Goal: Information Seeking & Learning: Learn about a topic

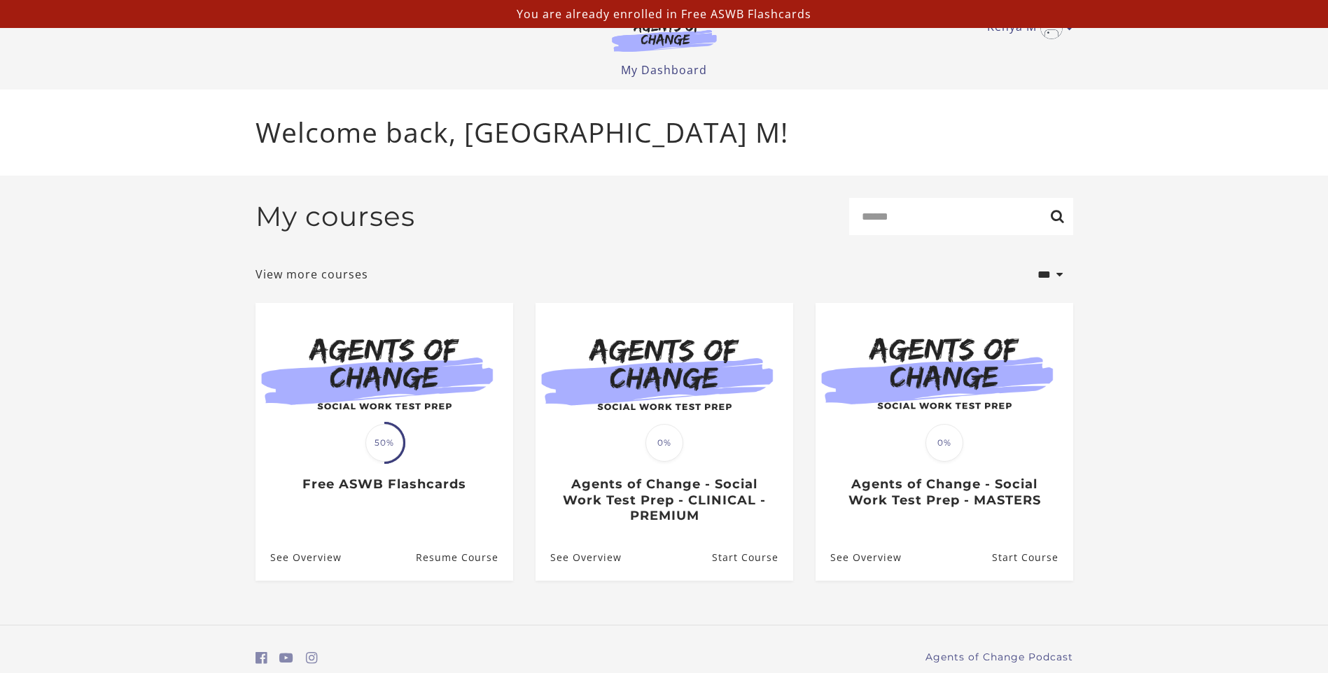
drag, startPoint x: 1335, startPoint y: 160, endPoint x: 1319, endPoint y: 314, distance: 154.7
click at [428, 253] on html "Skip to main content Kenya M My Account Support Sign Out Toggle menu Menu My Da…" at bounding box center [664, 336] width 1328 height 673
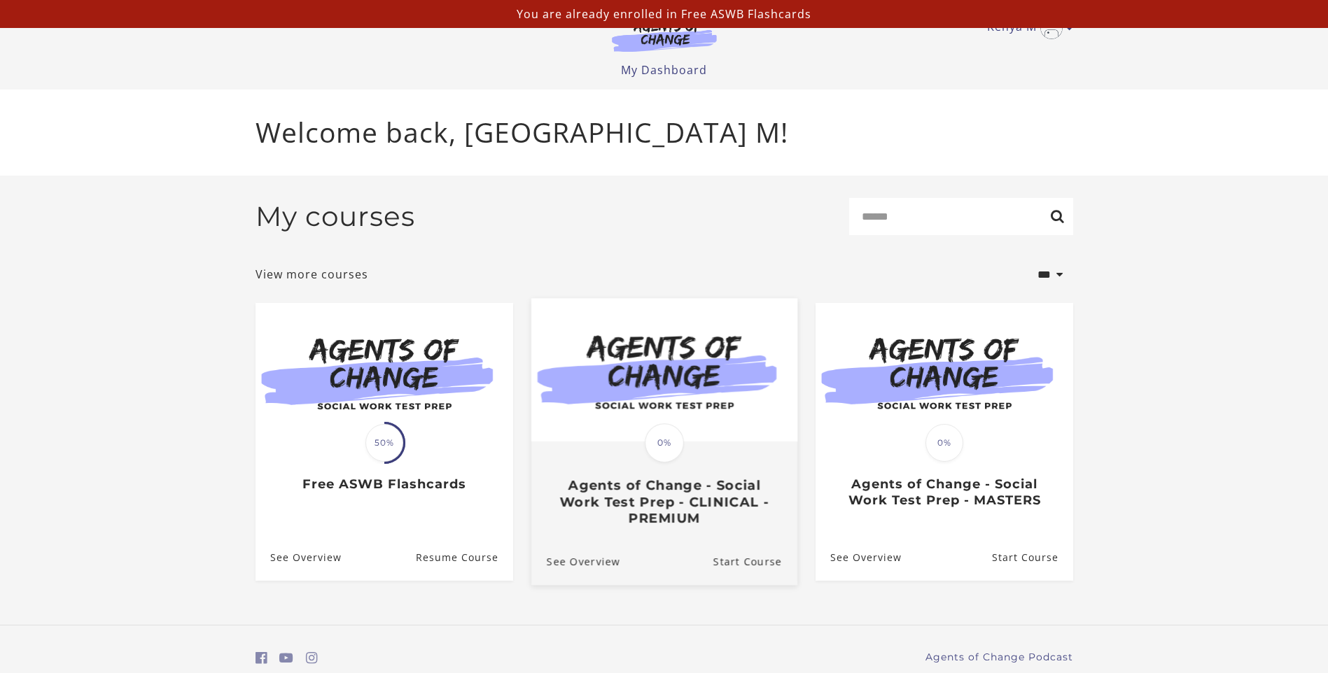
click at [428, 253] on div "Translation missing: en.liquid.partials.dashboard_course_card.progress_descript…" at bounding box center [663, 484] width 266 height 83
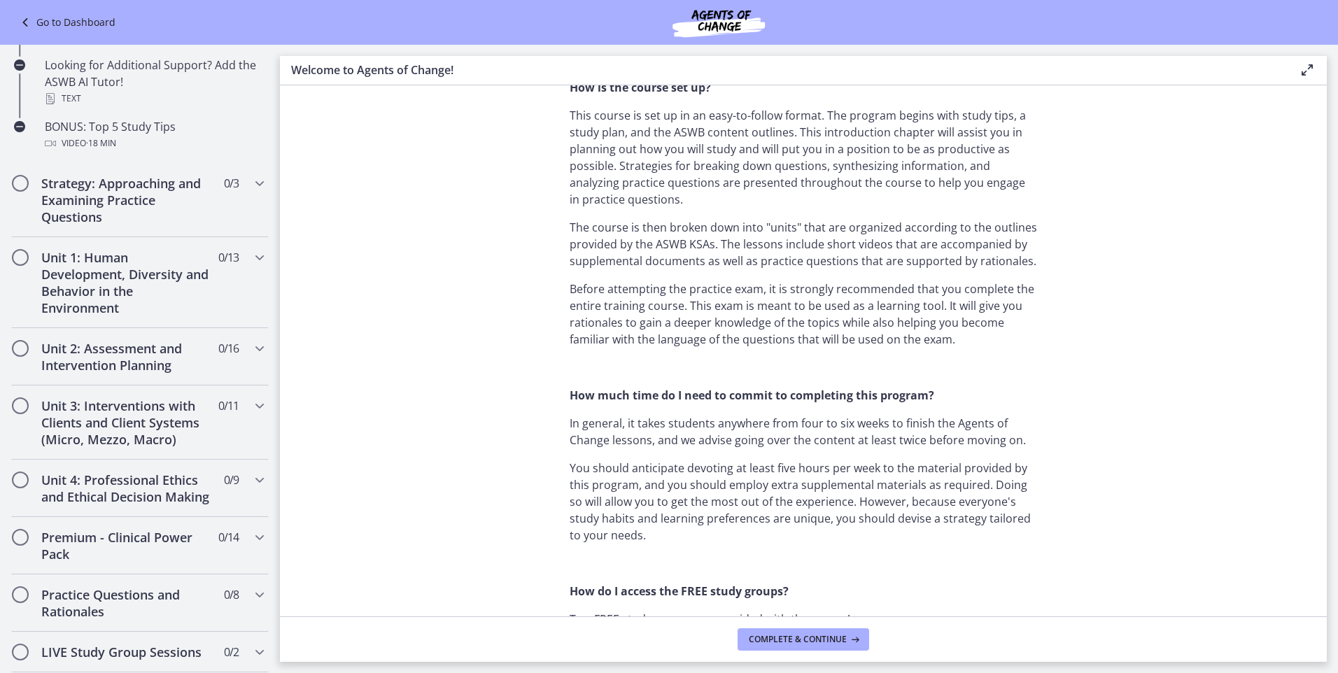
scroll to position [691, 0]
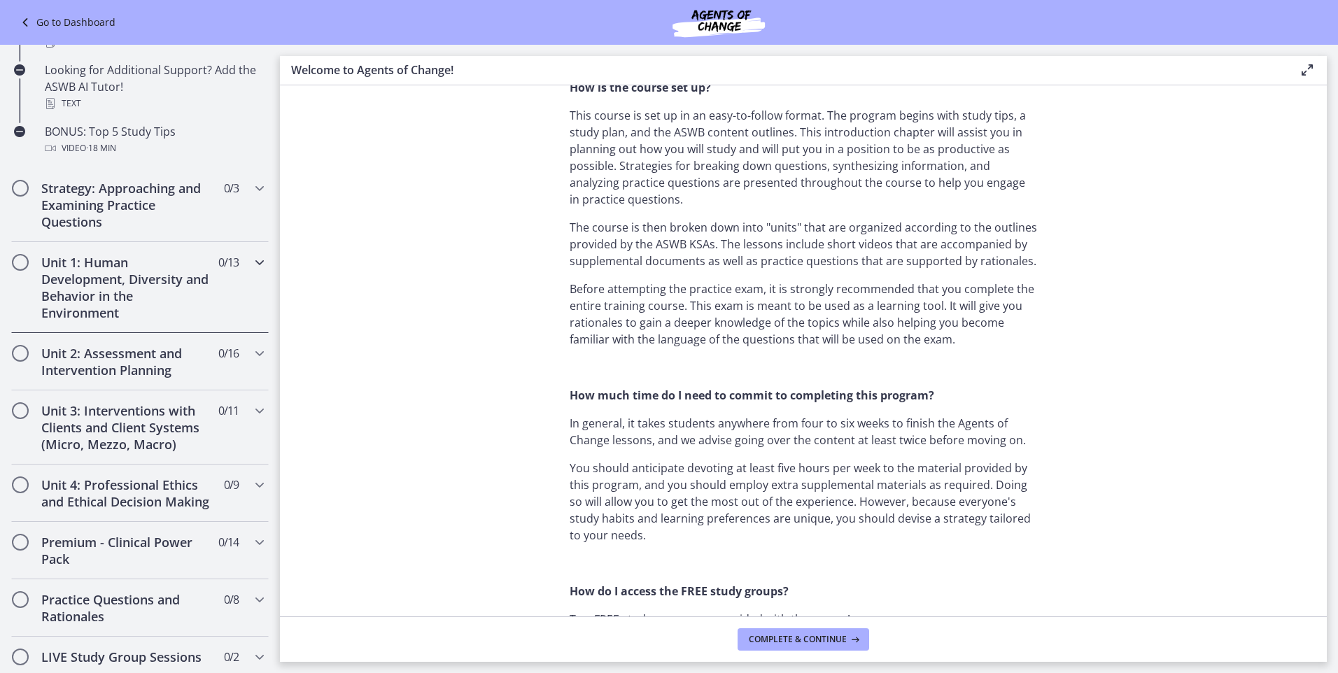
click at [251, 265] on icon "Chapters" at bounding box center [259, 262] width 17 height 17
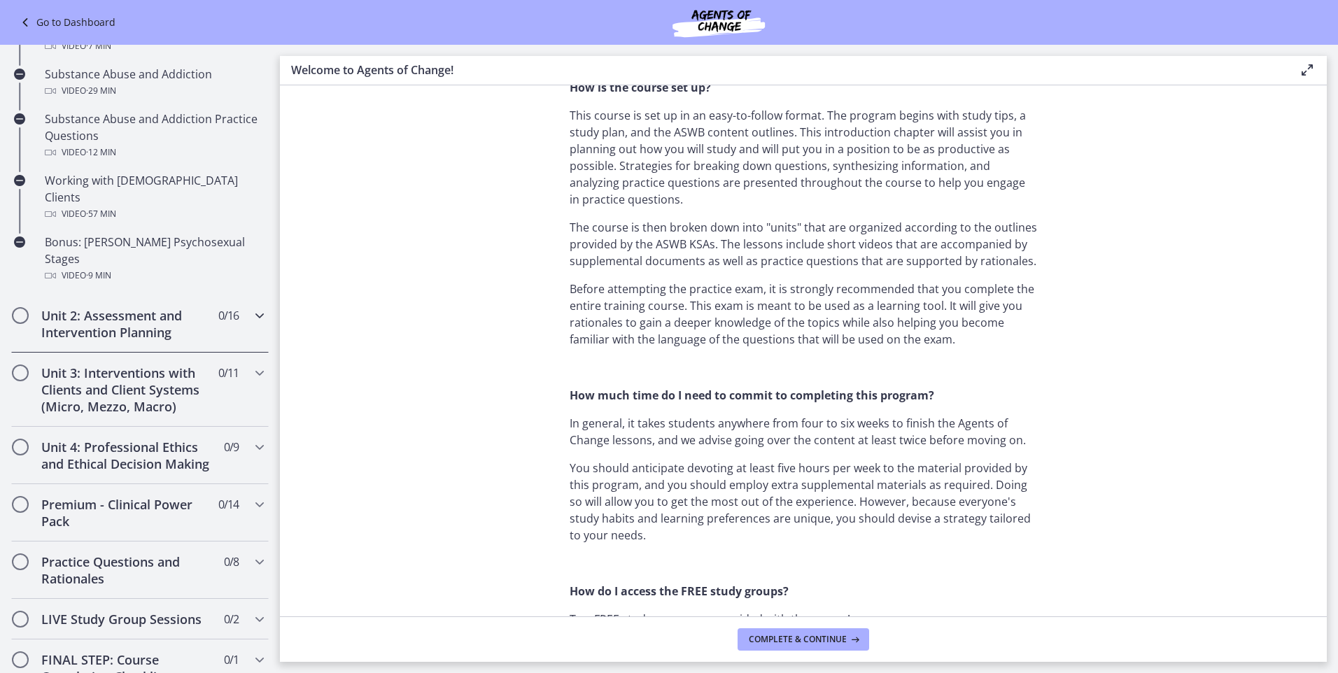
scroll to position [867, 0]
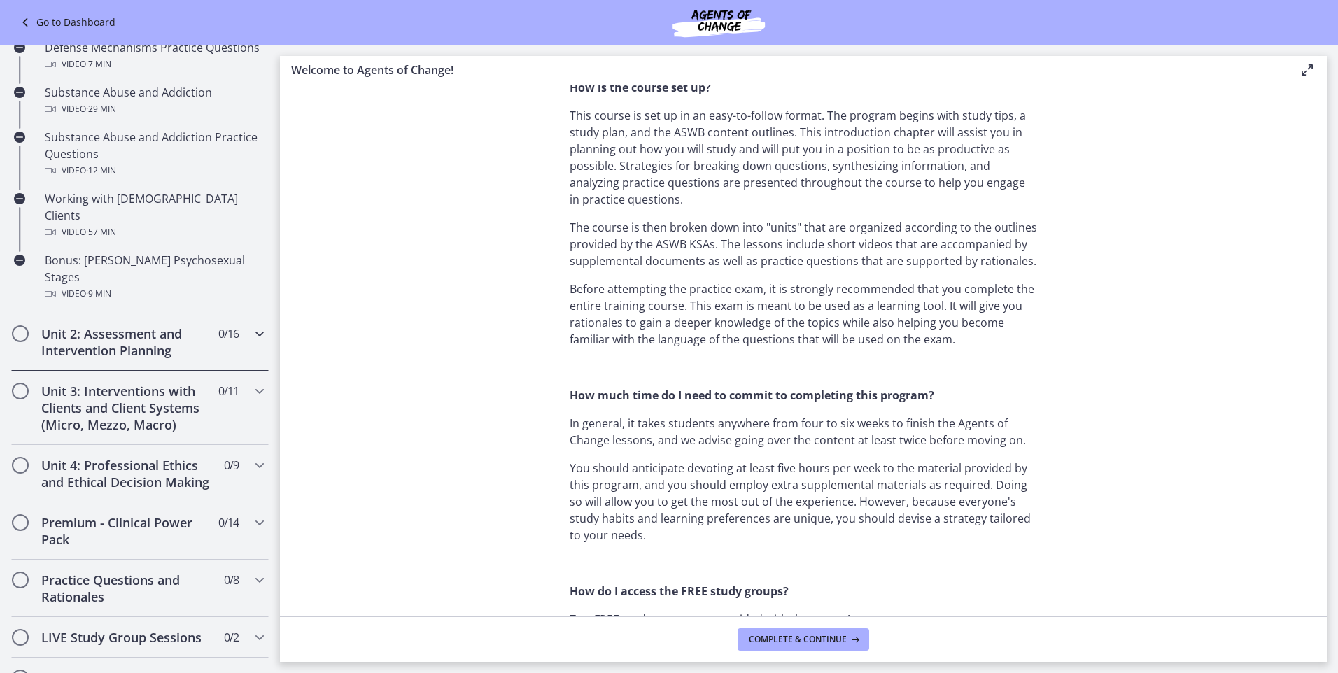
click at [251, 325] on icon "Chapters" at bounding box center [259, 333] width 17 height 17
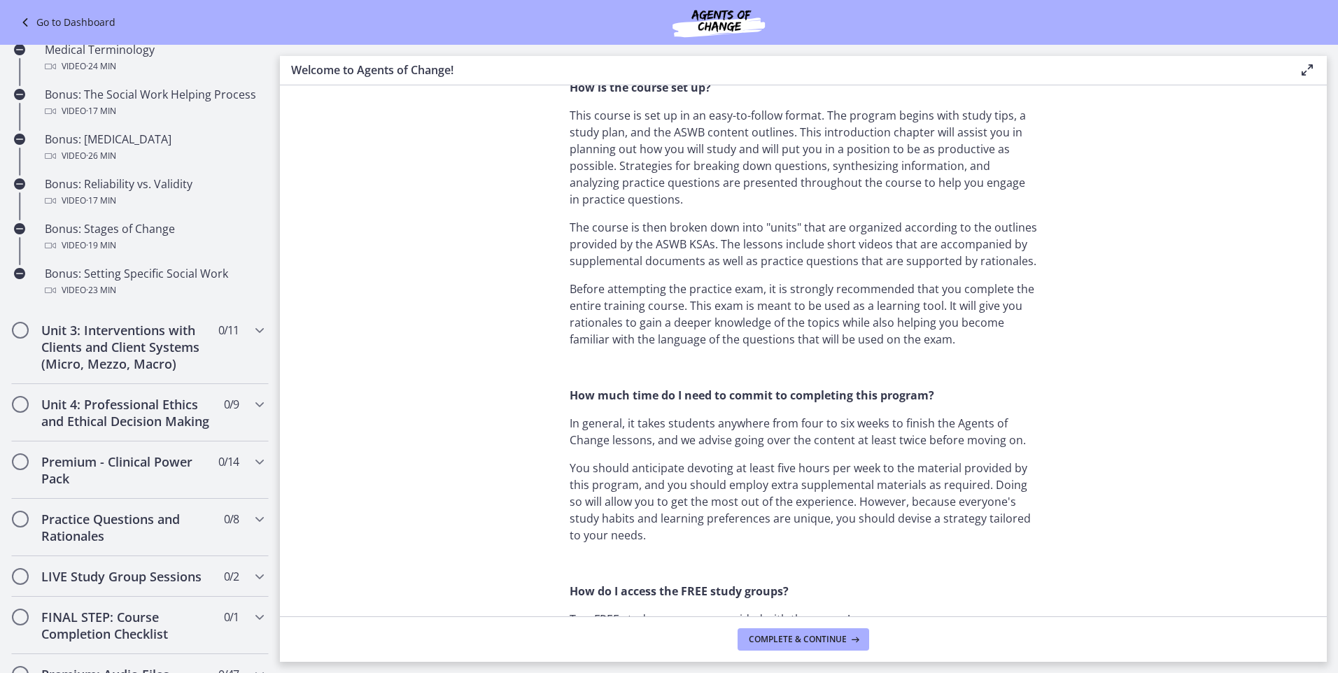
scroll to position [1115, 0]
click at [253, 327] on icon "Chapters" at bounding box center [259, 328] width 17 height 17
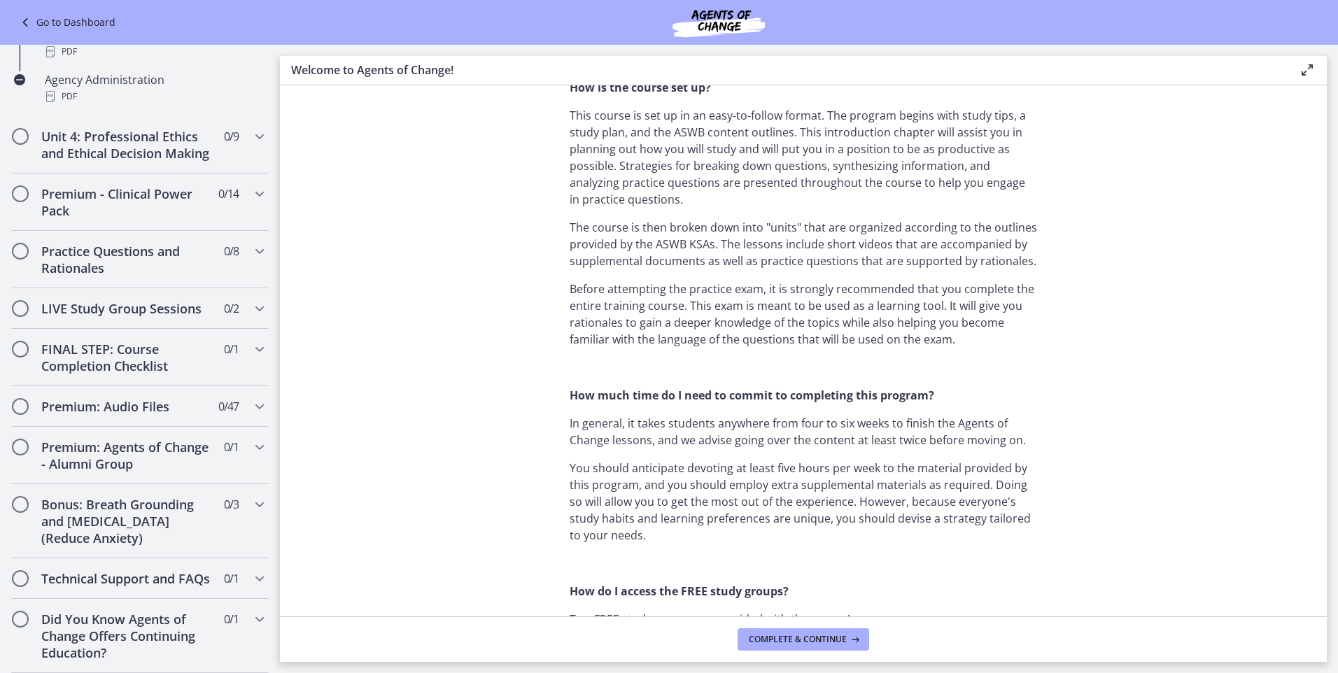
scroll to position [1056, 0]
click at [251, 128] on icon "Chapters" at bounding box center [259, 136] width 17 height 17
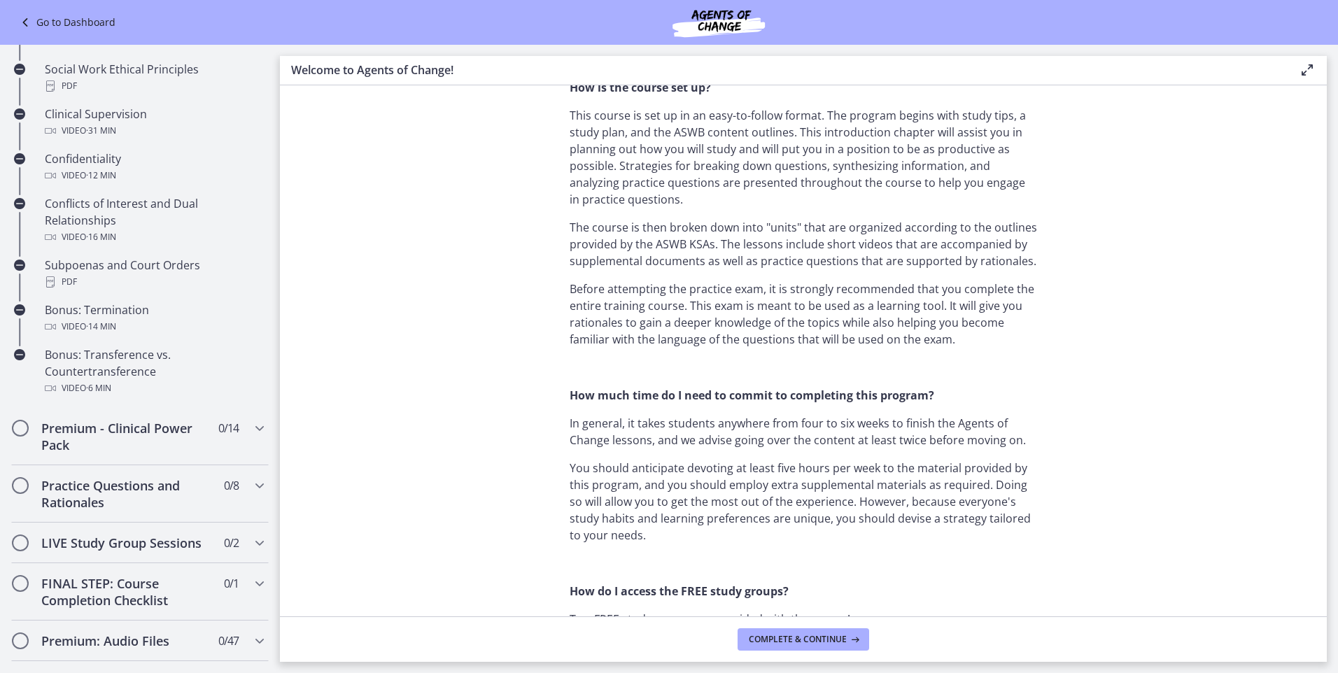
scroll to position [729, 0]
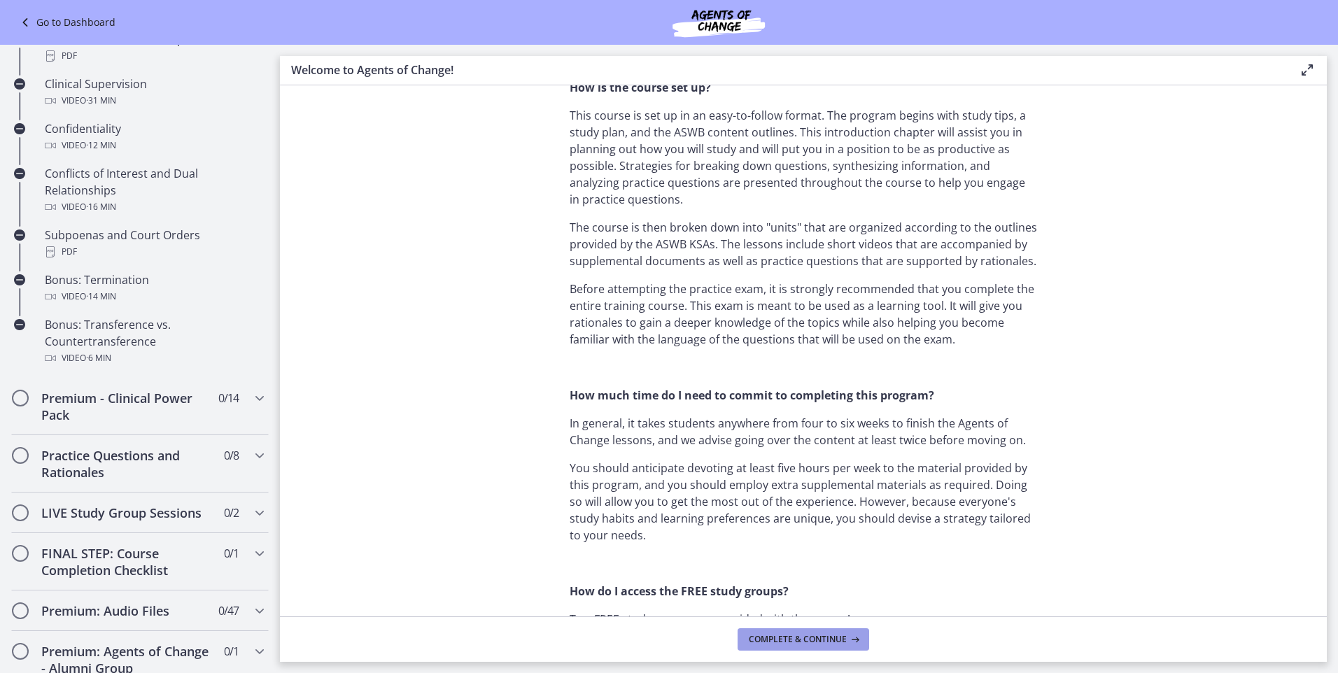
click at [850, 640] on icon at bounding box center [854, 639] width 14 height 11
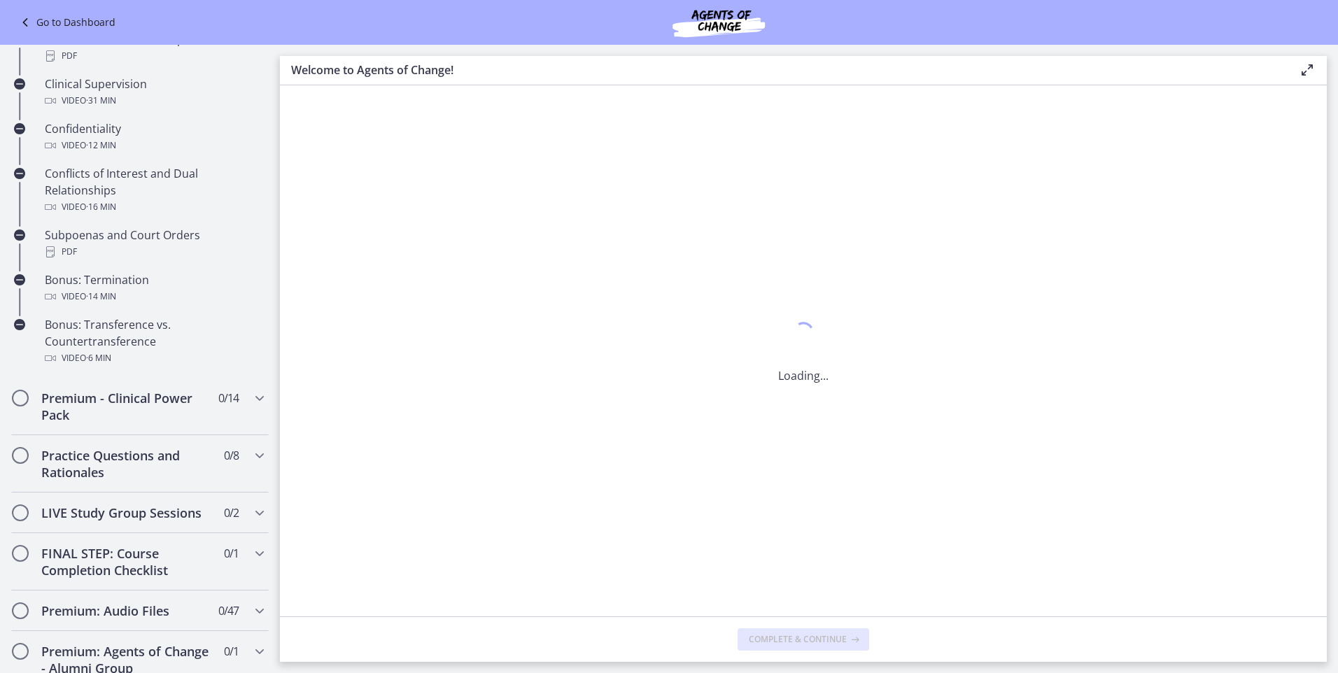
scroll to position [0, 0]
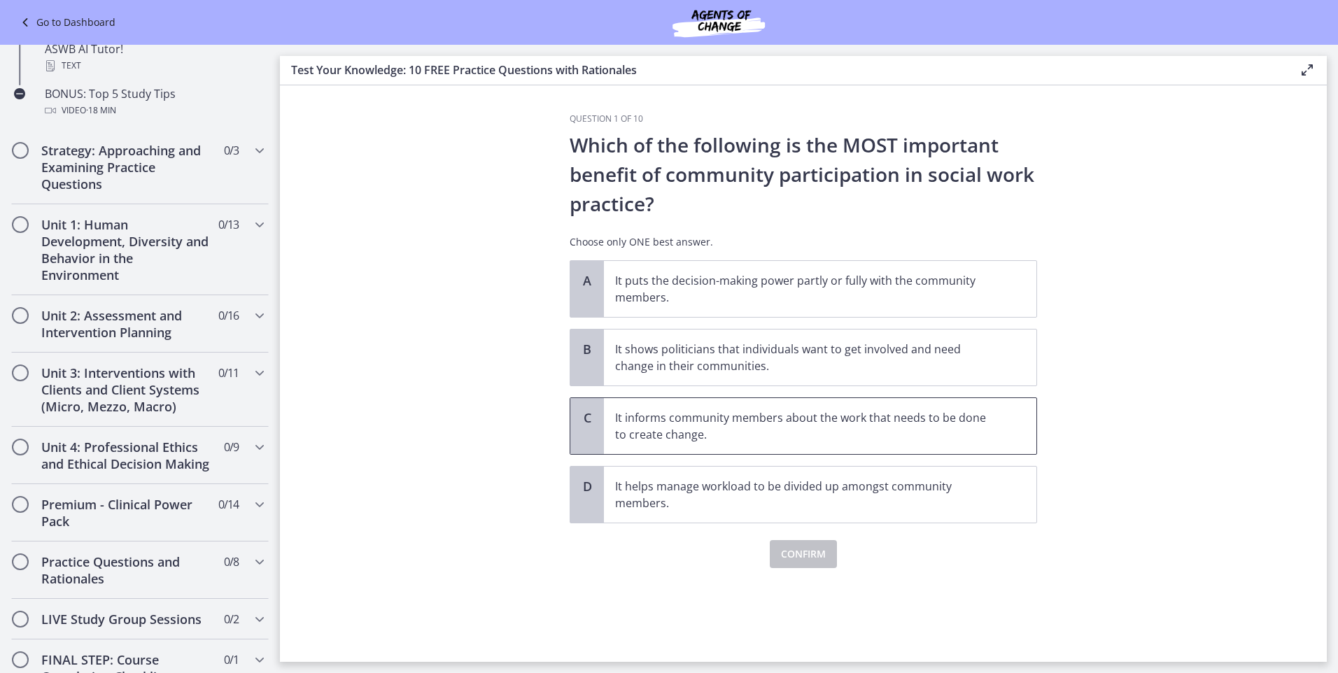
click at [713, 431] on p "It informs community members about the work that needs to be done to create cha…" at bounding box center [806, 426] width 382 height 34
click at [808, 551] on span "Confirm" at bounding box center [803, 554] width 45 height 17
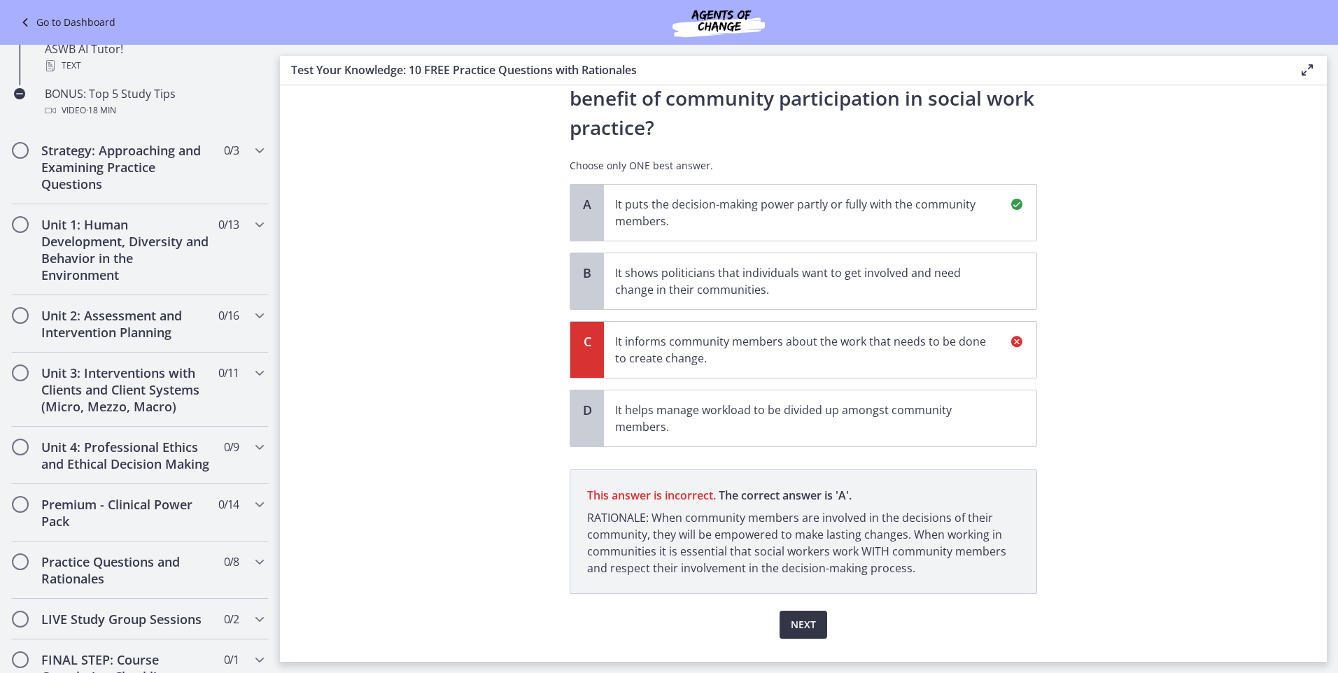
scroll to position [109, 0]
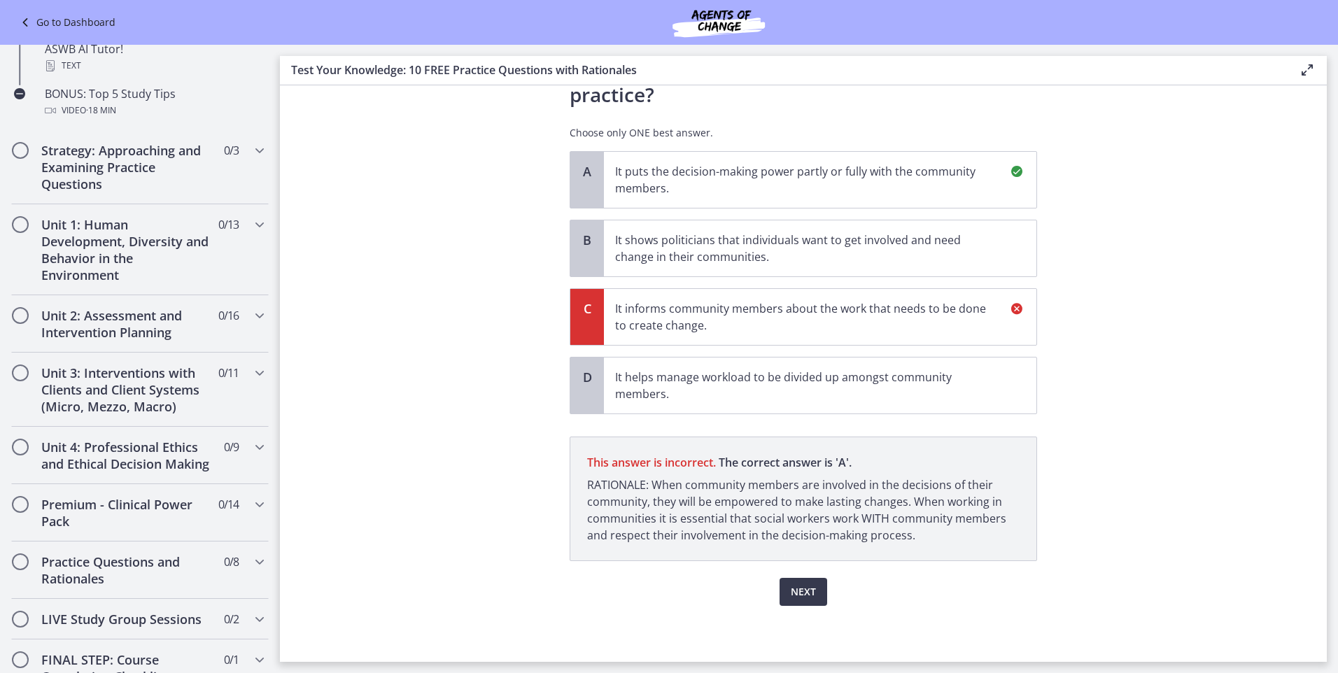
drag, startPoint x: 1327, startPoint y: 238, endPoint x: 1330, endPoint y: 153, distance: 84.7
click at [1330, 153] on main "Test Your Knowledge: 10 FREE Practice Questions with Rationales Enable fullscre…" at bounding box center [809, 359] width 1058 height 628
click at [792, 586] on span "Next" at bounding box center [803, 592] width 25 height 17
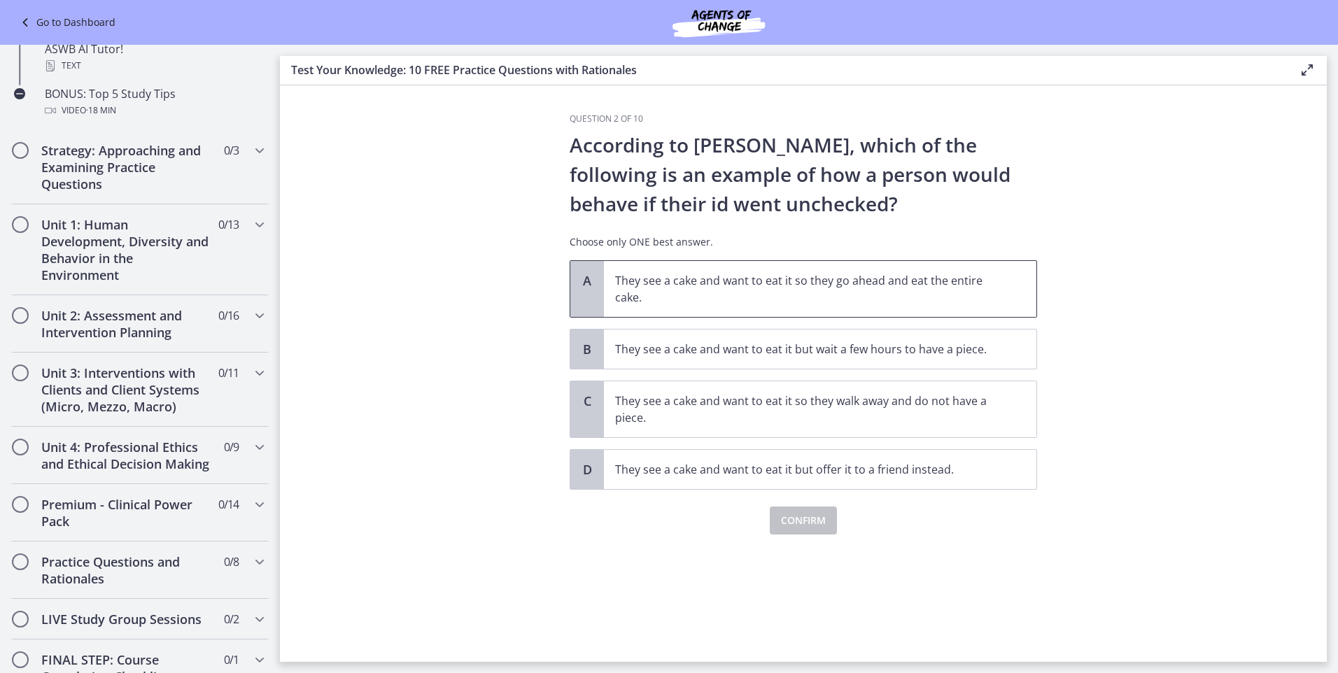
click at [738, 280] on p "They see a cake and want to eat it so they go ahead and eat the entire cake." at bounding box center [806, 289] width 382 height 34
click at [810, 521] on span "Confirm" at bounding box center [803, 520] width 45 height 17
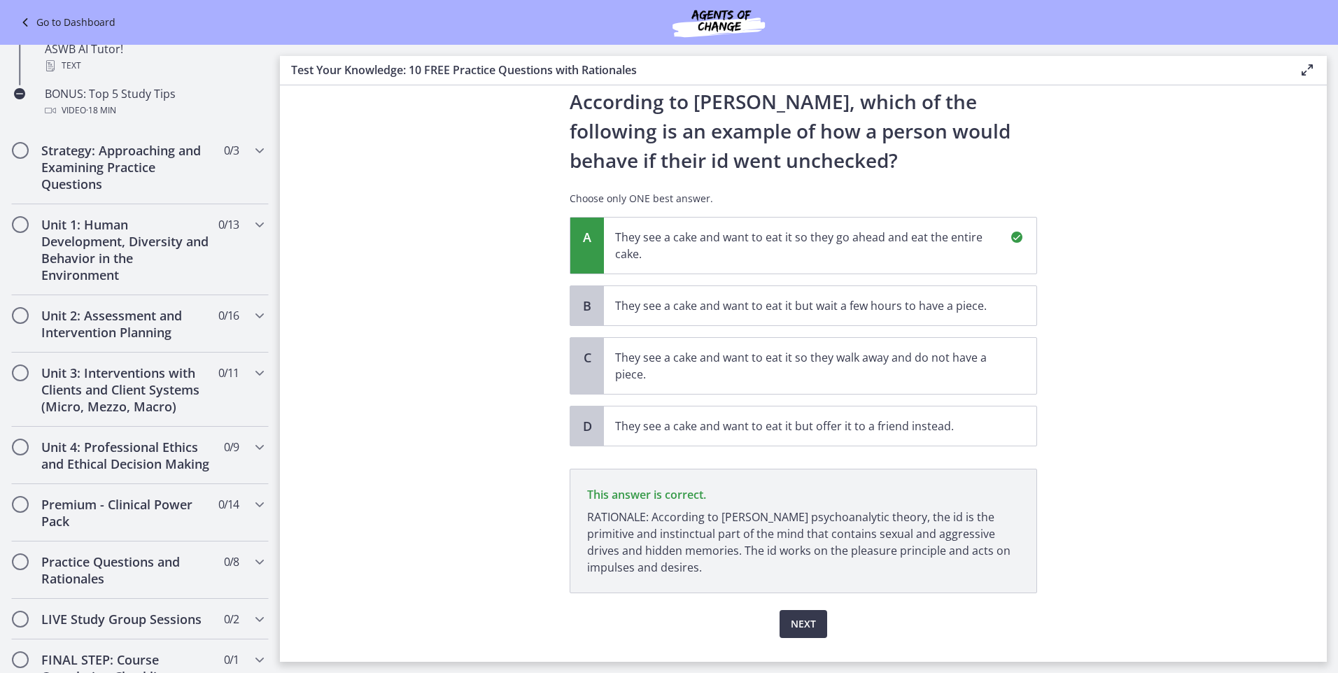
scroll to position [76, 0]
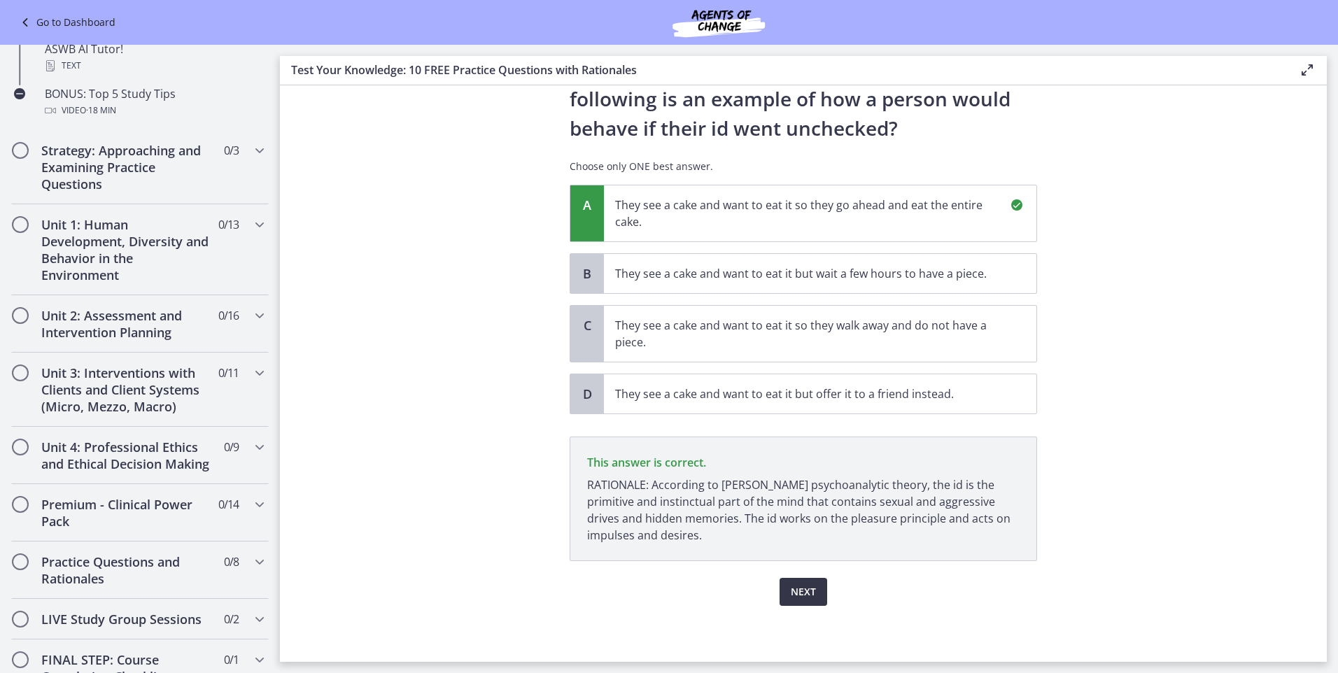
click at [803, 588] on span "Next" at bounding box center [803, 592] width 25 height 17
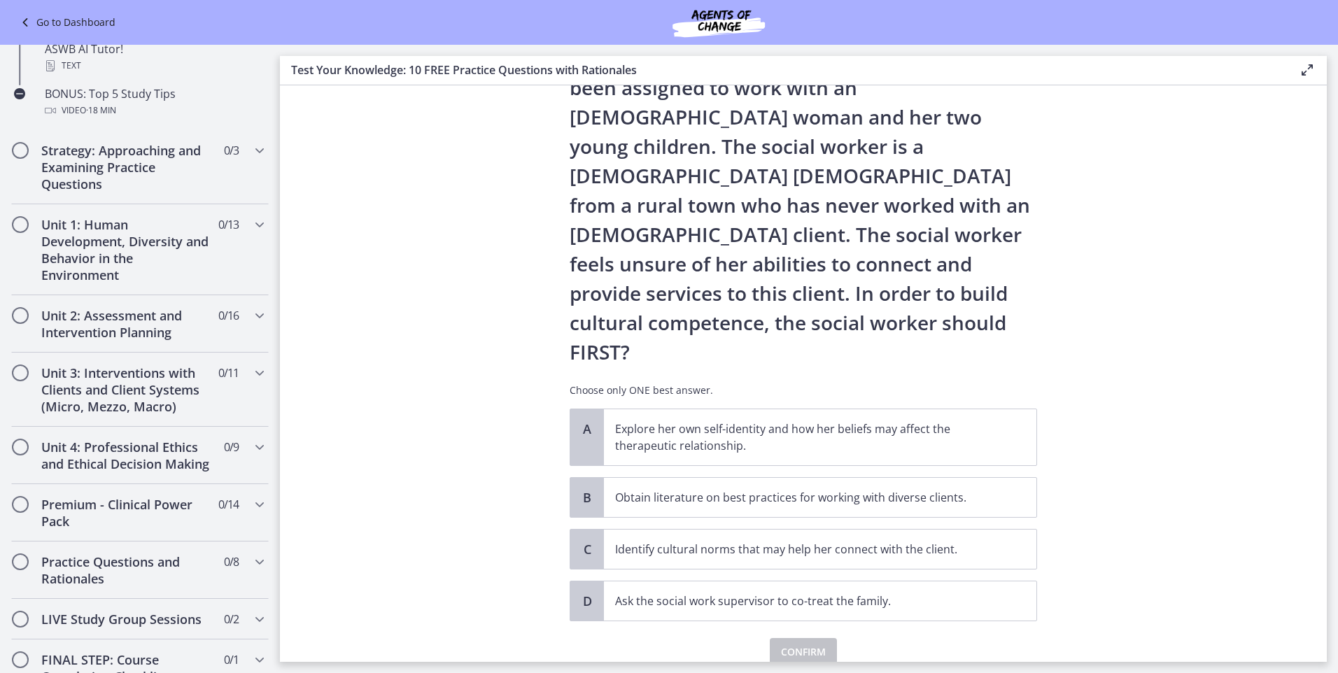
scroll to position [88, 0]
click at [736, 419] on p "Explore her own self-identity and how her beliefs may affect the therapeutic re…" at bounding box center [806, 436] width 382 height 34
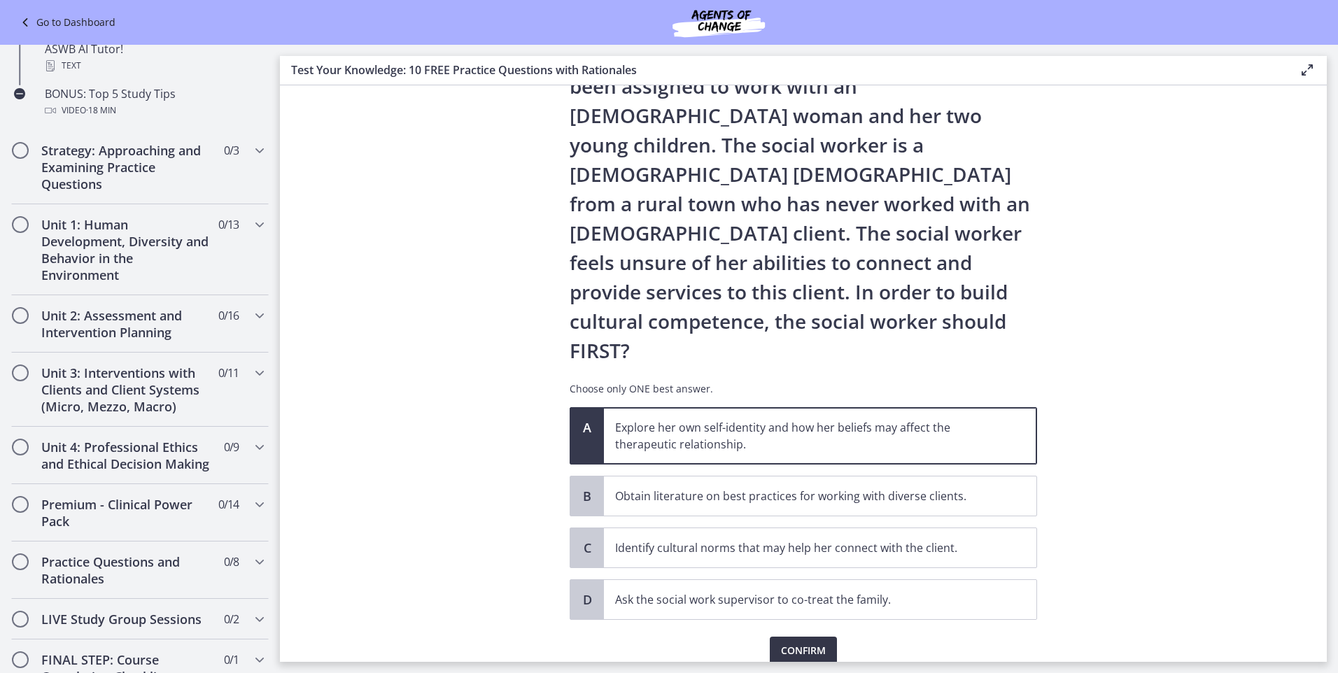
click at [812, 642] on span "Confirm" at bounding box center [803, 650] width 45 height 17
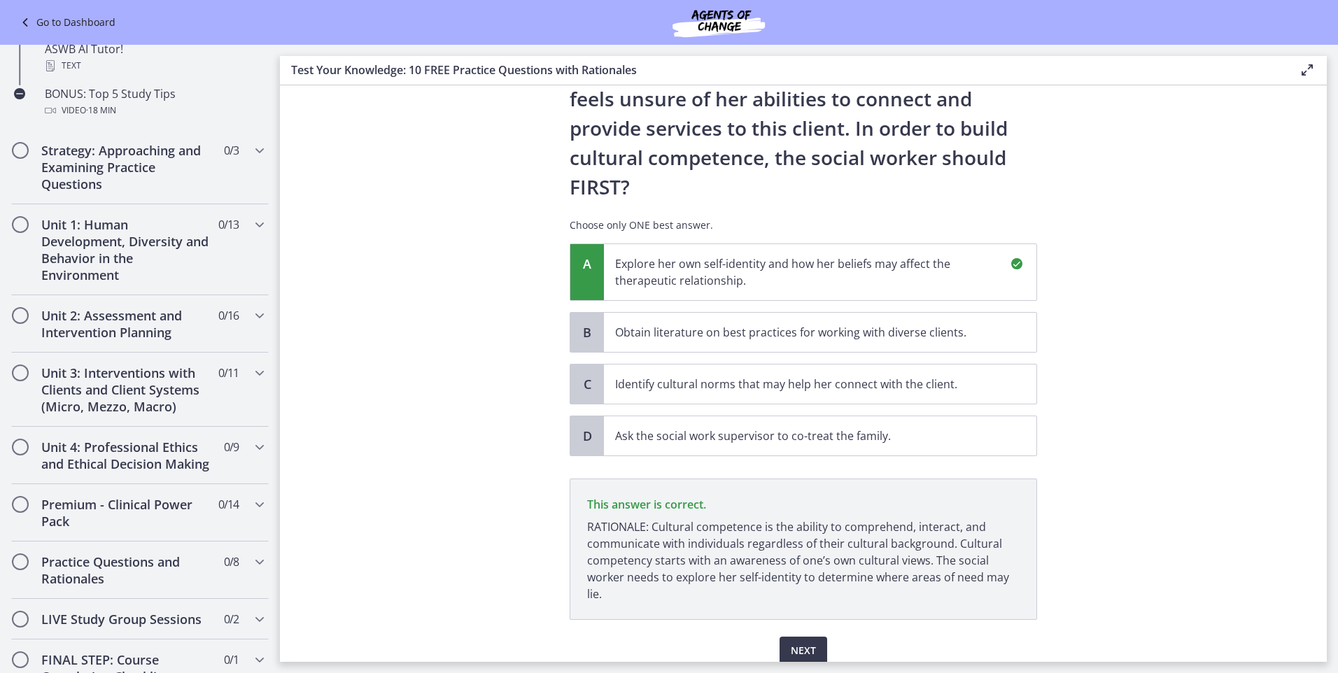
scroll to position [729, 0]
click at [791, 642] on span "Next" at bounding box center [803, 650] width 25 height 17
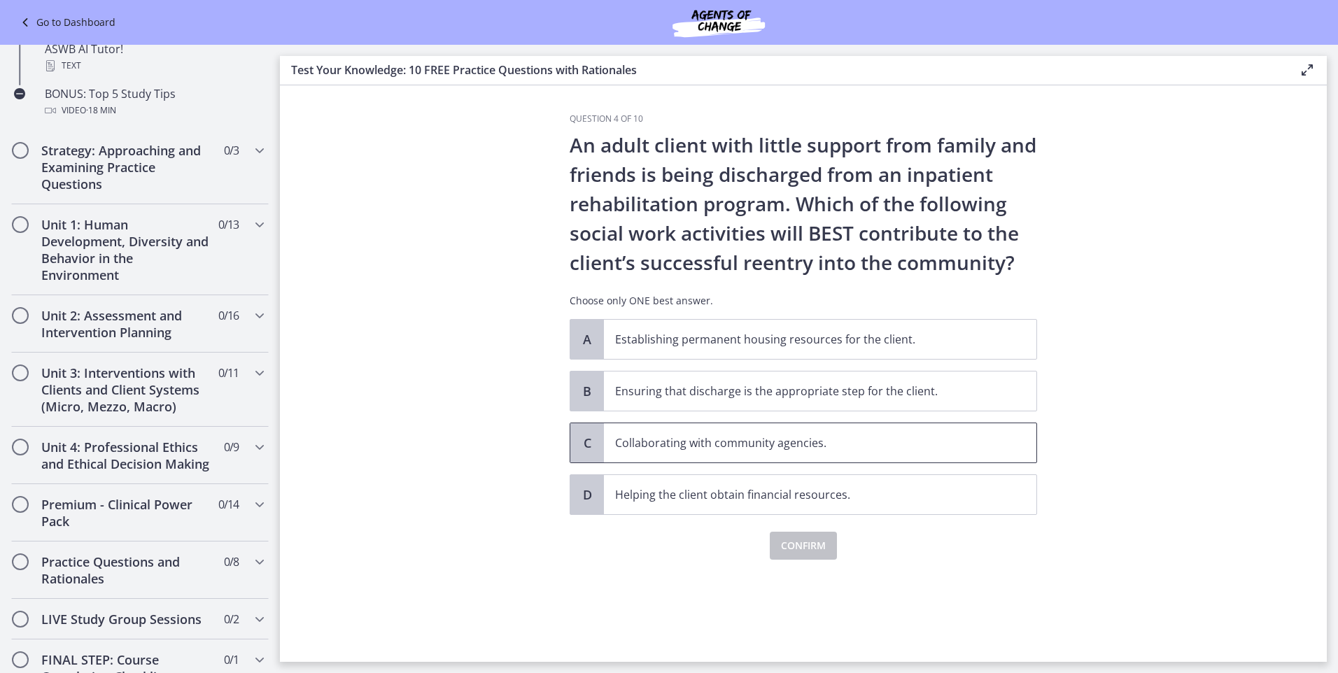
click at [659, 446] on p "Collaborating with community agencies." at bounding box center [806, 443] width 382 height 17
click at [829, 544] on button "Confirm" at bounding box center [803, 546] width 67 height 28
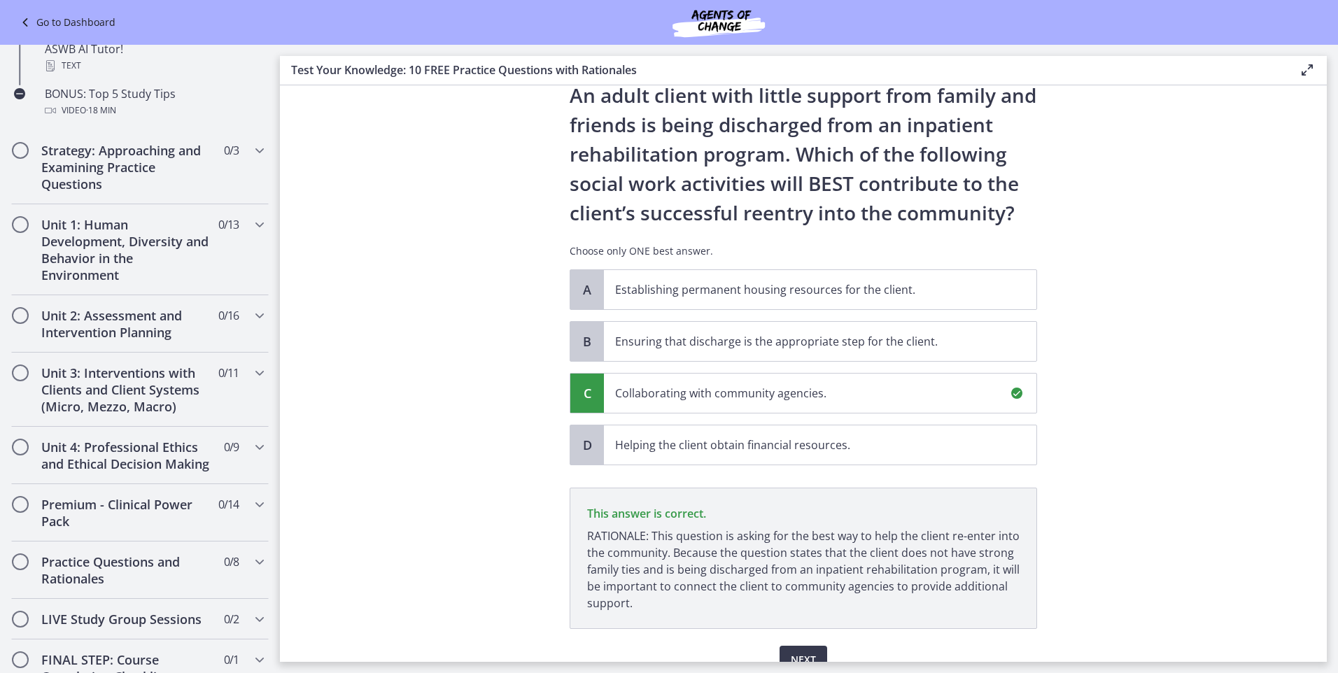
scroll to position [118, 0]
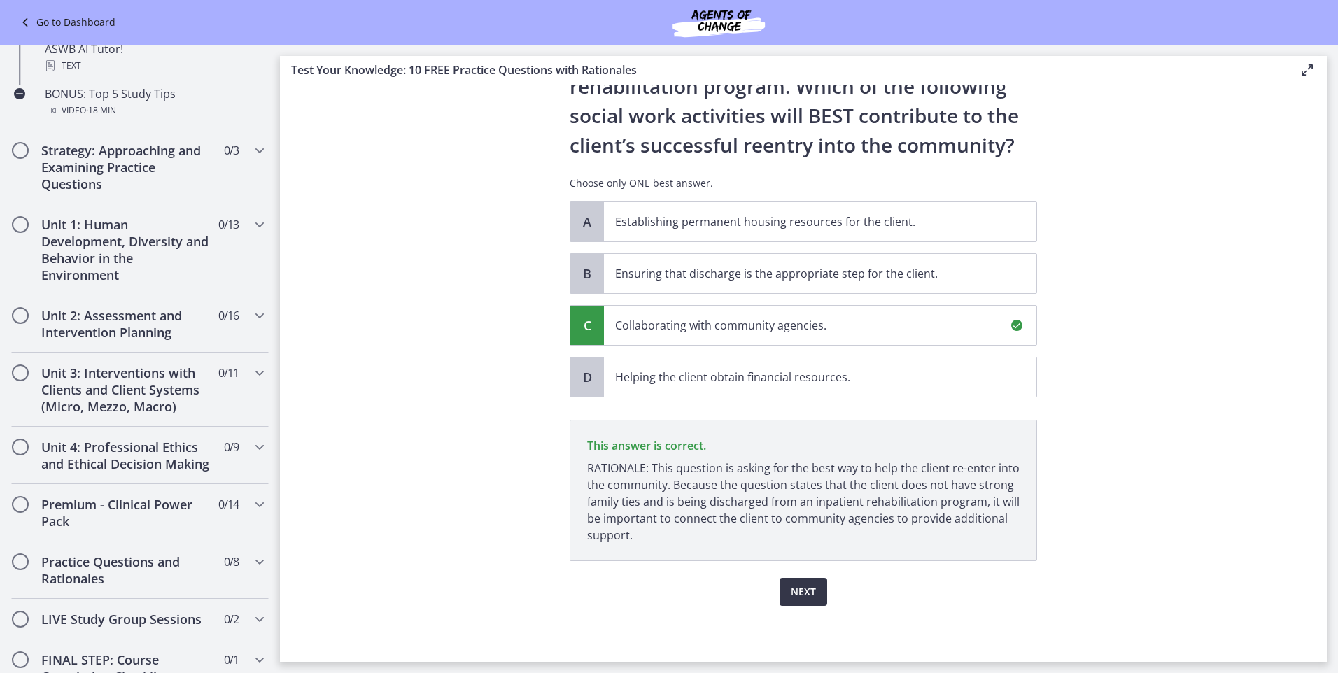
click at [804, 587] on span "Next" at bounding box center [803, 592] width 25 height 17
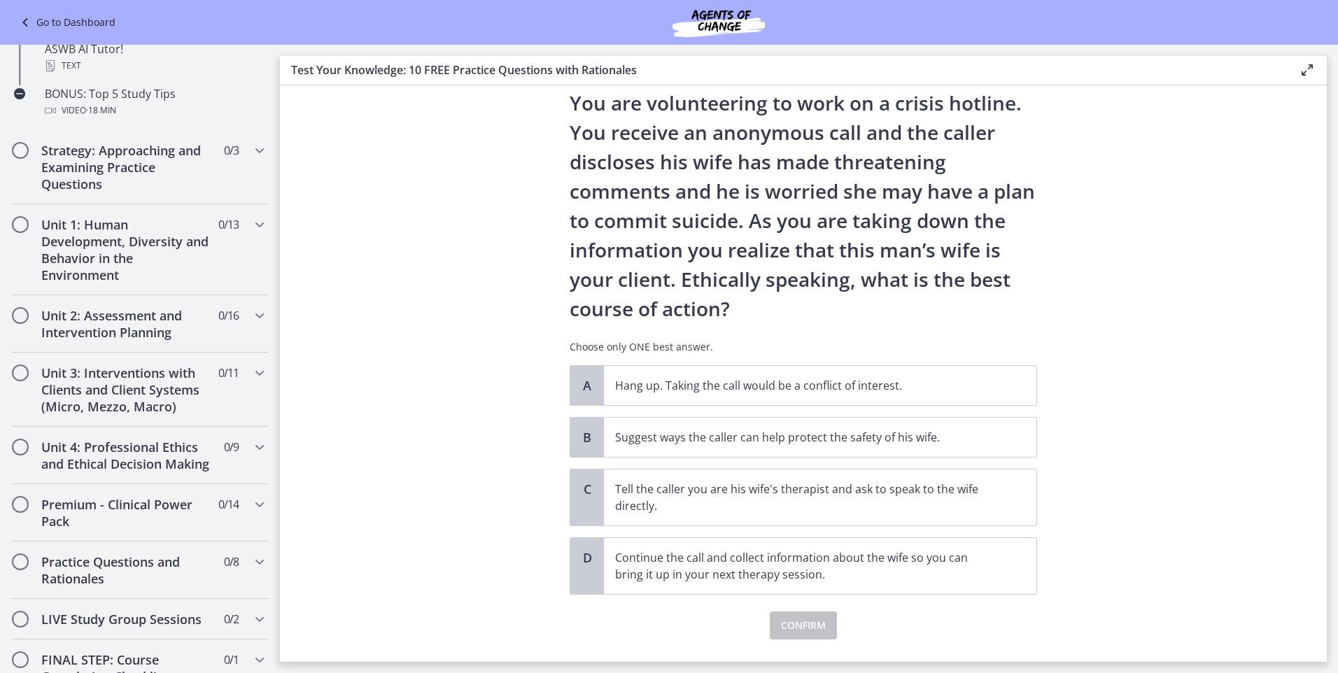
scroll to position [47, 0]
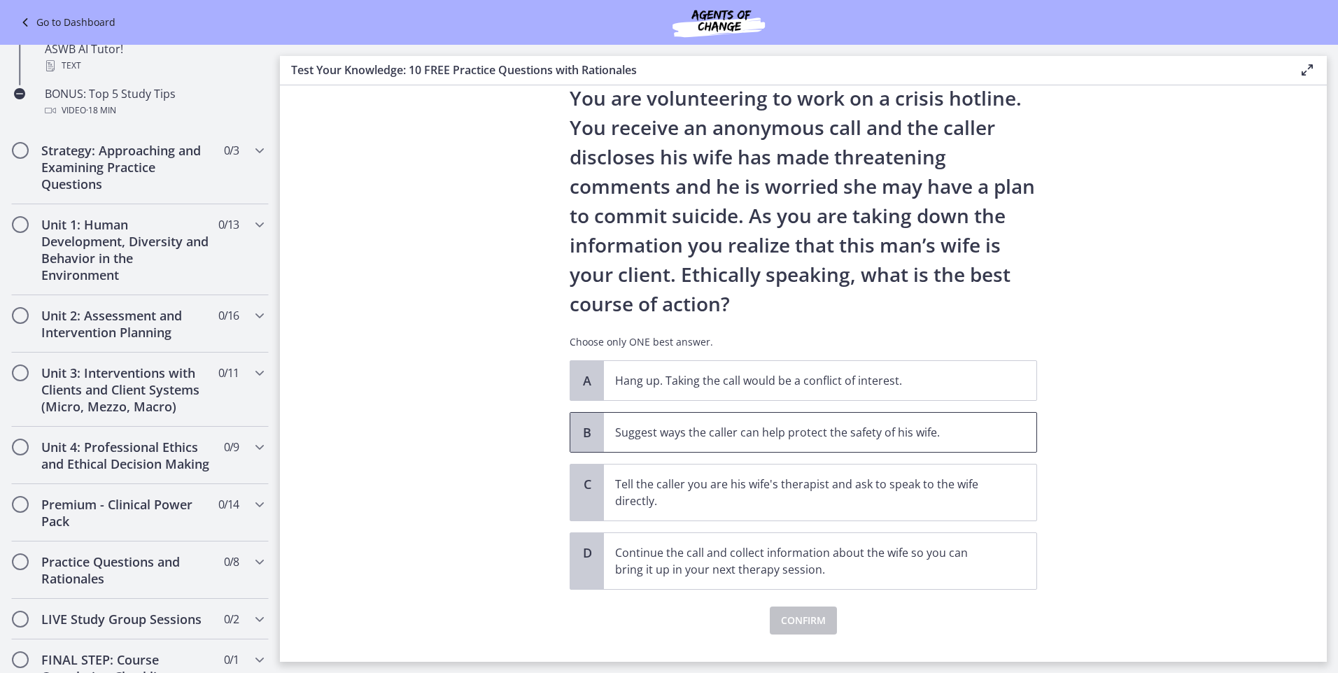
click at [847, 435] on p "Suggest ways the caller can help protect the safety of his wife." at bounding box center [806, 432] width 382 height 17
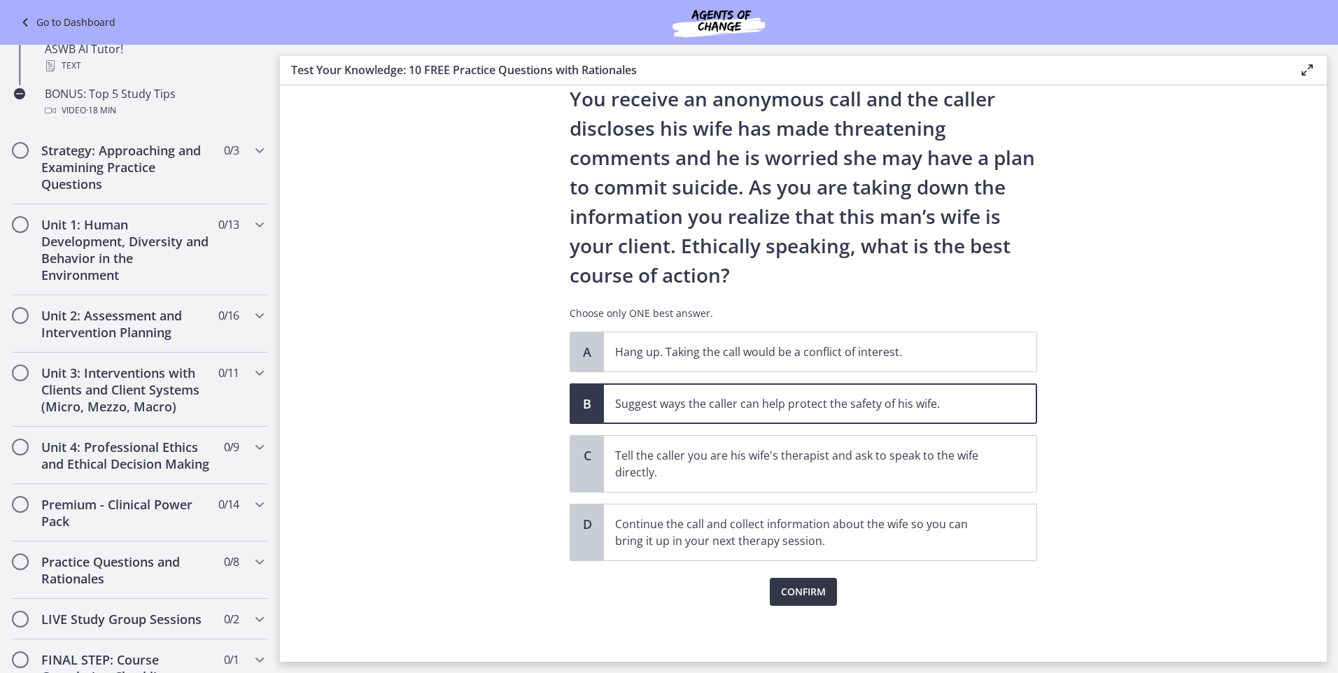
click at [798, 595] on span "Confirm" at bounding box center [803, 592] width 45 height 17
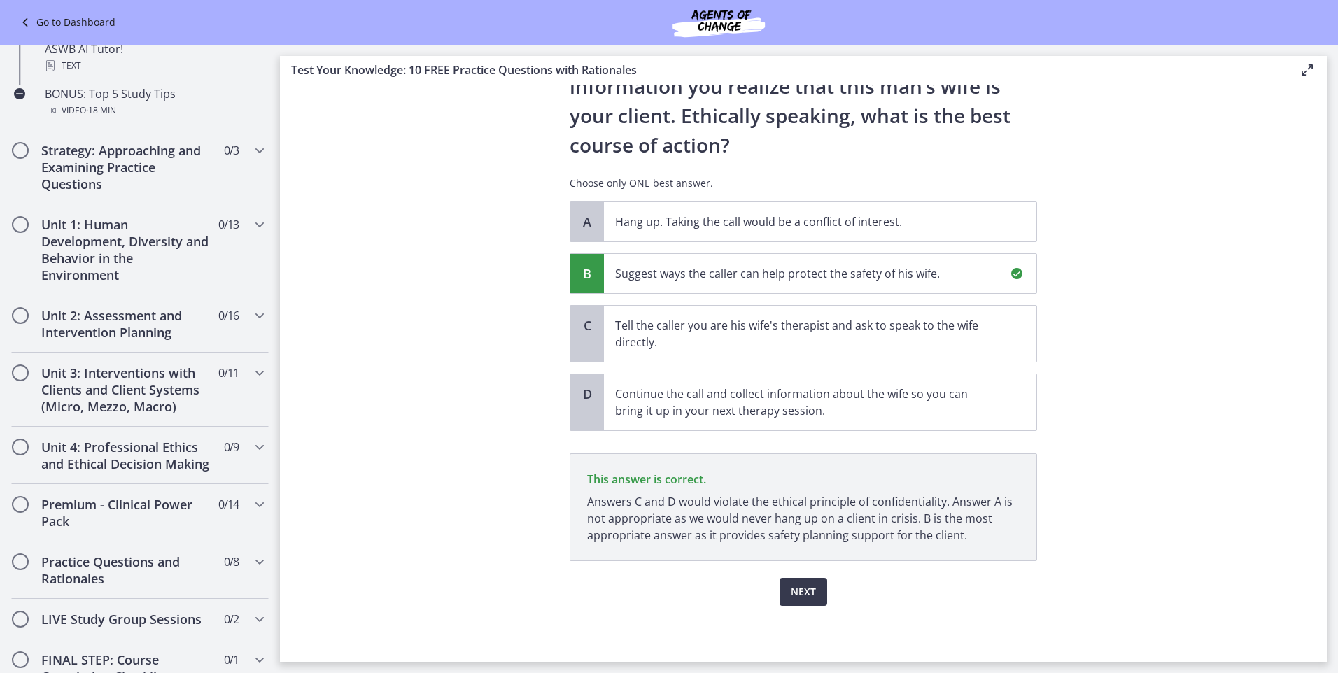
scroll to position [729, 0]
click at [799, 590] on span "Next" at bounding box center [803, 592] width 25 height 17
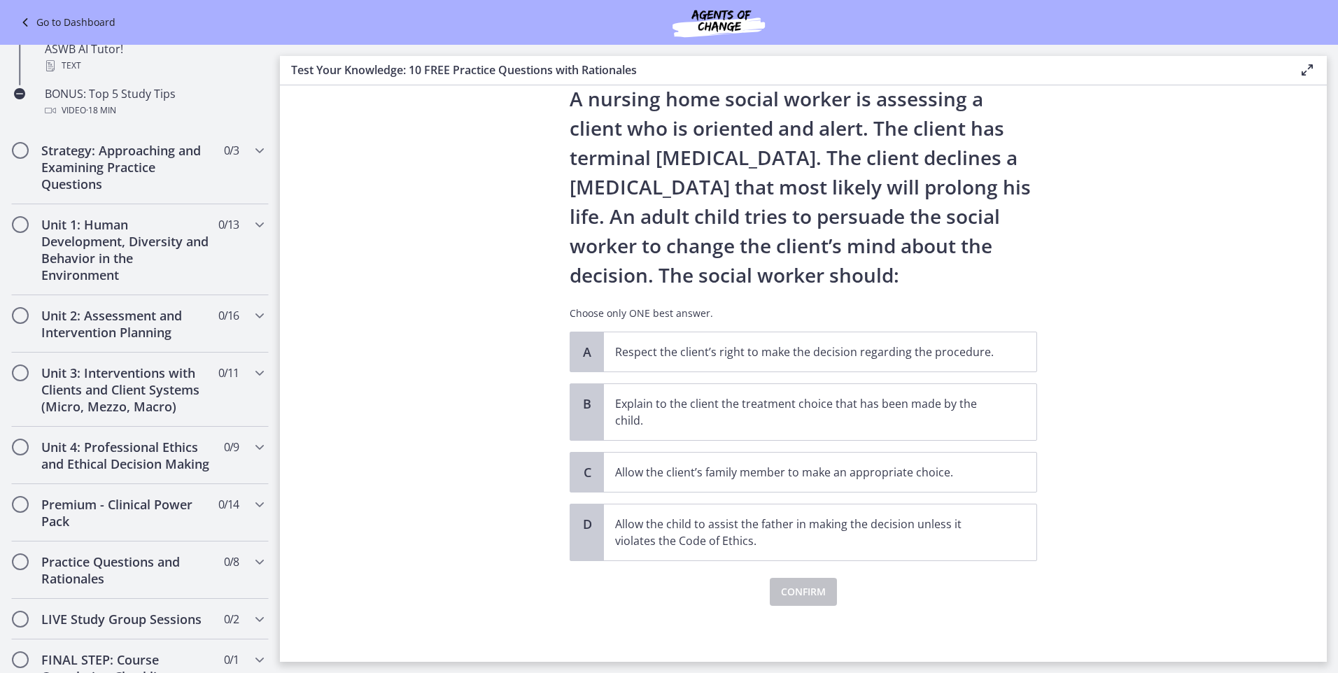
scroll to position [0, 0]
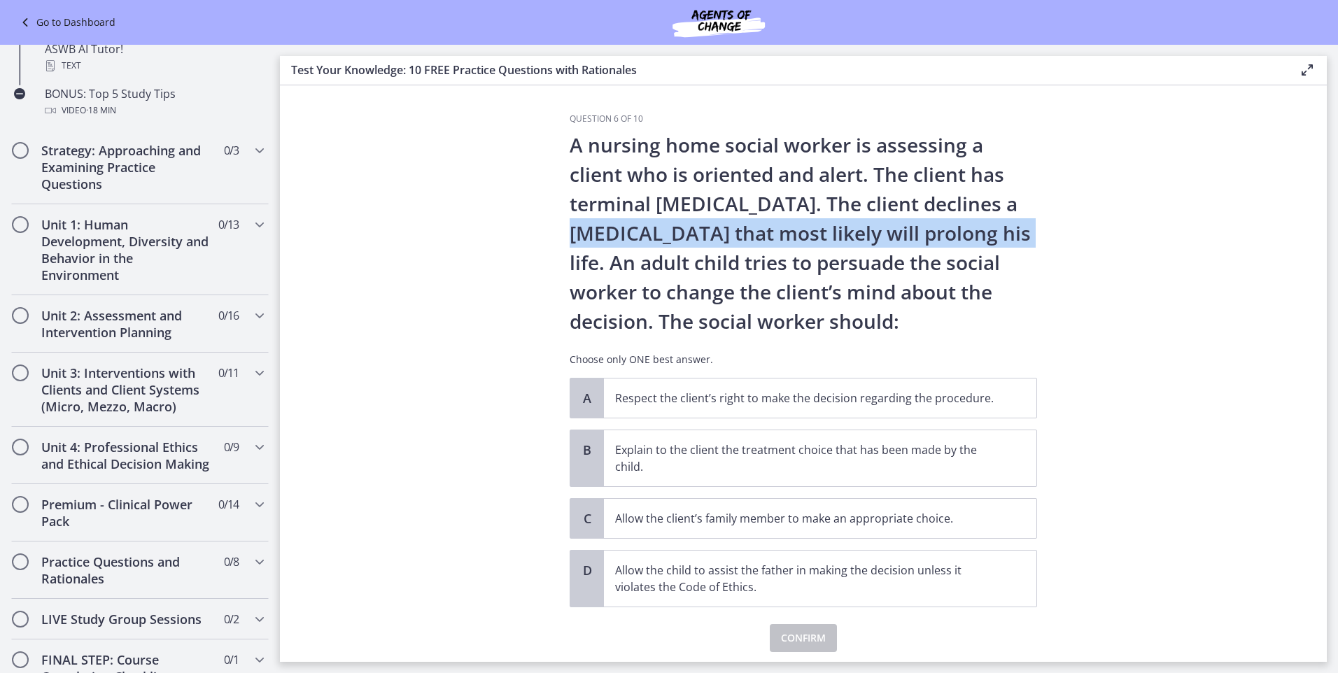
drag, startPoint x: 1314, startPoint y: 194, endPoint x: 1304, endPoint y: 233, distance: 40.4
click at [1304, 233] on section "Question 6 of 10 A nursing home social worker is assessing a client who is orie…" at bounding box center [803, 373] width 1047 height 577
drag, startPoint x: 1304, startPoint y: 233, endPoint x: 1220, endPoint y: 216, distance: 86.5
click at [1220, 216] on section "Question 6 of 10 A nursing home social worker is assessing a client who is orie…" at bounding box center [803, 373] width 1047 height 577
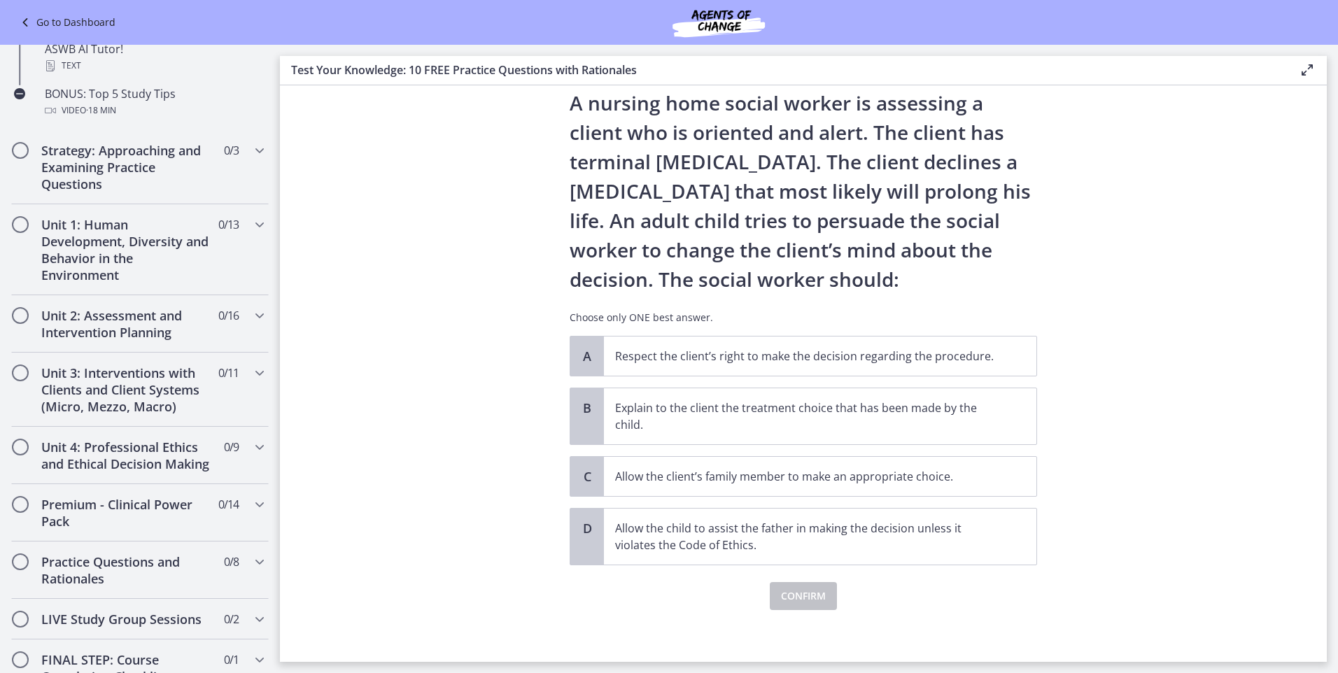
scroll to position [46, 0]
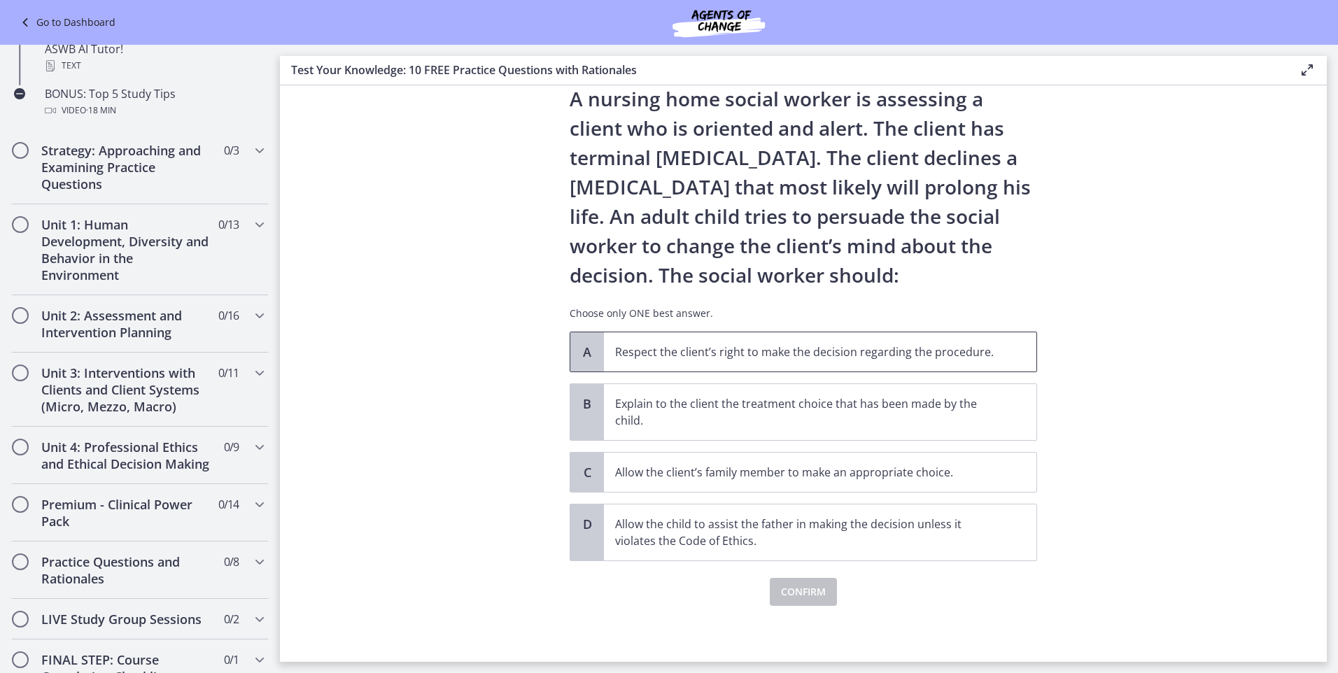
click at [689, 357] on p "Respect the client’s right to make the decision regarding the procedure." at bounding box center [806, 352] width 382 height 17
click at [801, 596] on span "Confirm" at bounding box center [803, 592] width 45 height 17
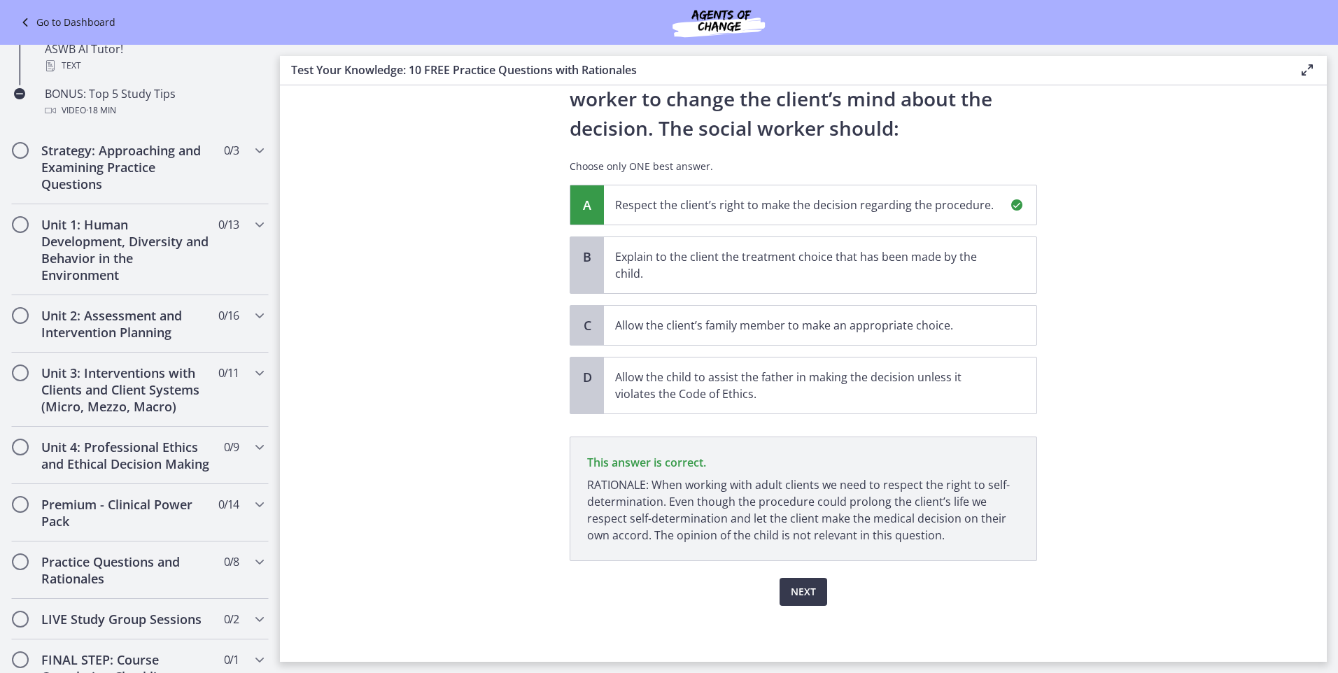
scroll to position [729, 0]
click at [793, 595] on span "Next" at bounding box center [803, 592] width 25 height 17
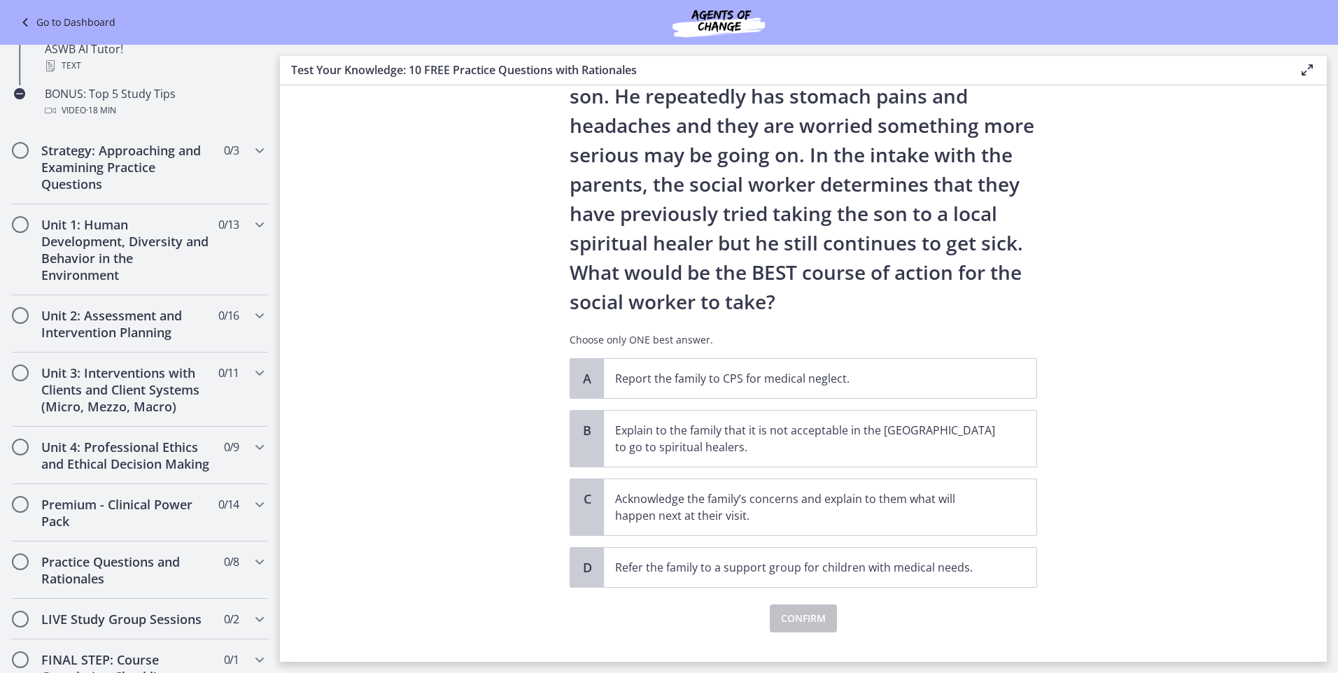
scroll to position [164, 0]
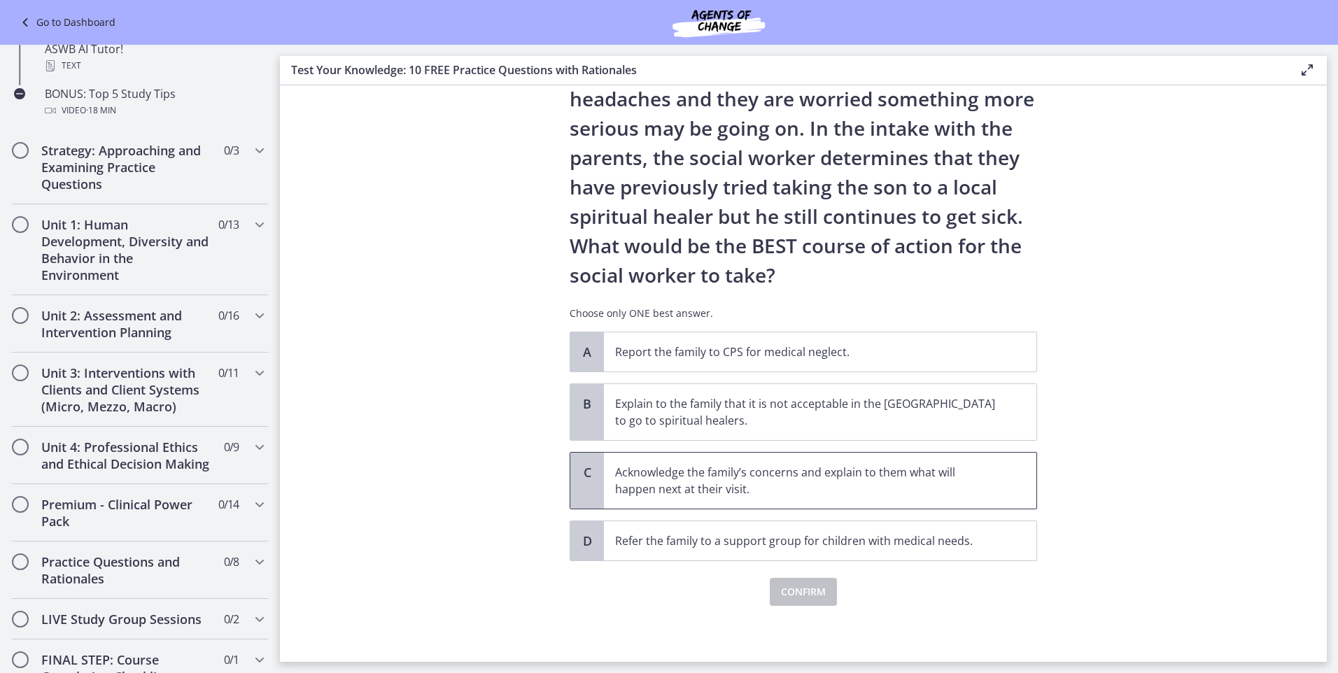
click at [678, 481] on p "Acknowledge the family’s concerns and explain to them what will happen next at …" at bounding box center [806, 481] width 382 height 34
click at [798, 583] on button "Confirm" at bounding box center [803, 592] width 67 height 28
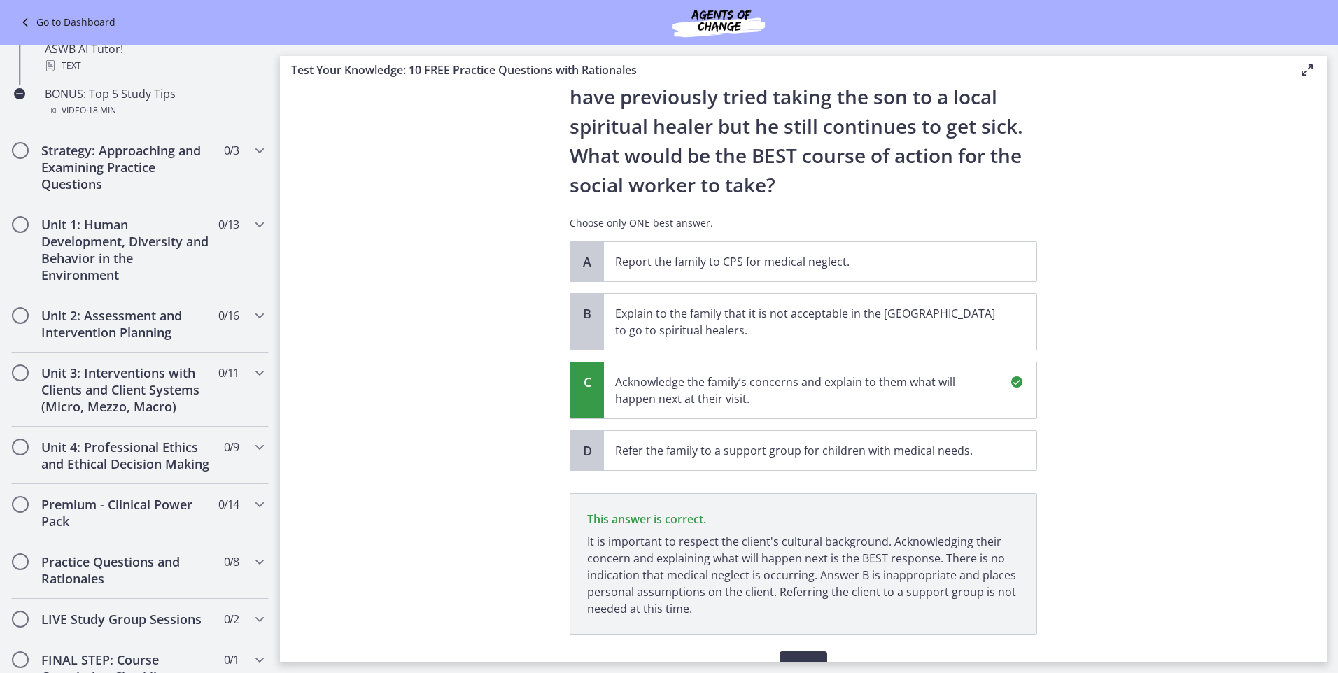
scroll to position [328, 0]
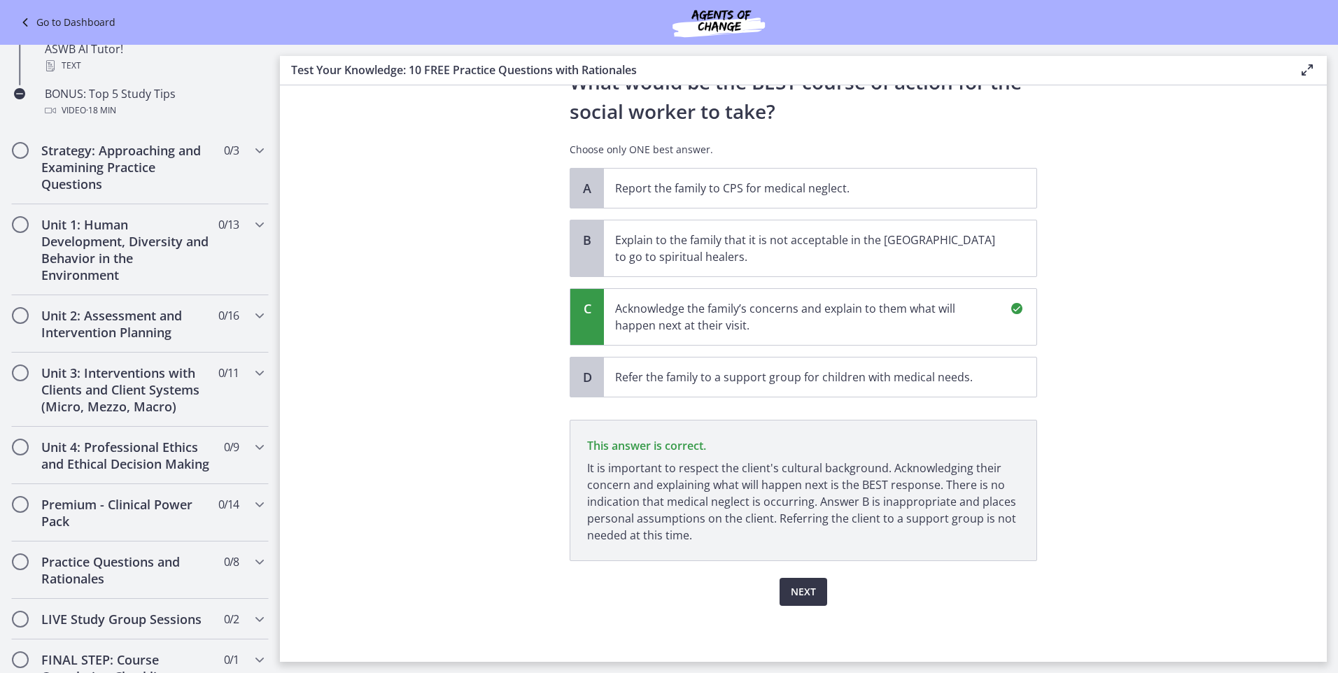
click at [791, 598] on span "Next" at bounding box center [803, 592] width 25 height 17
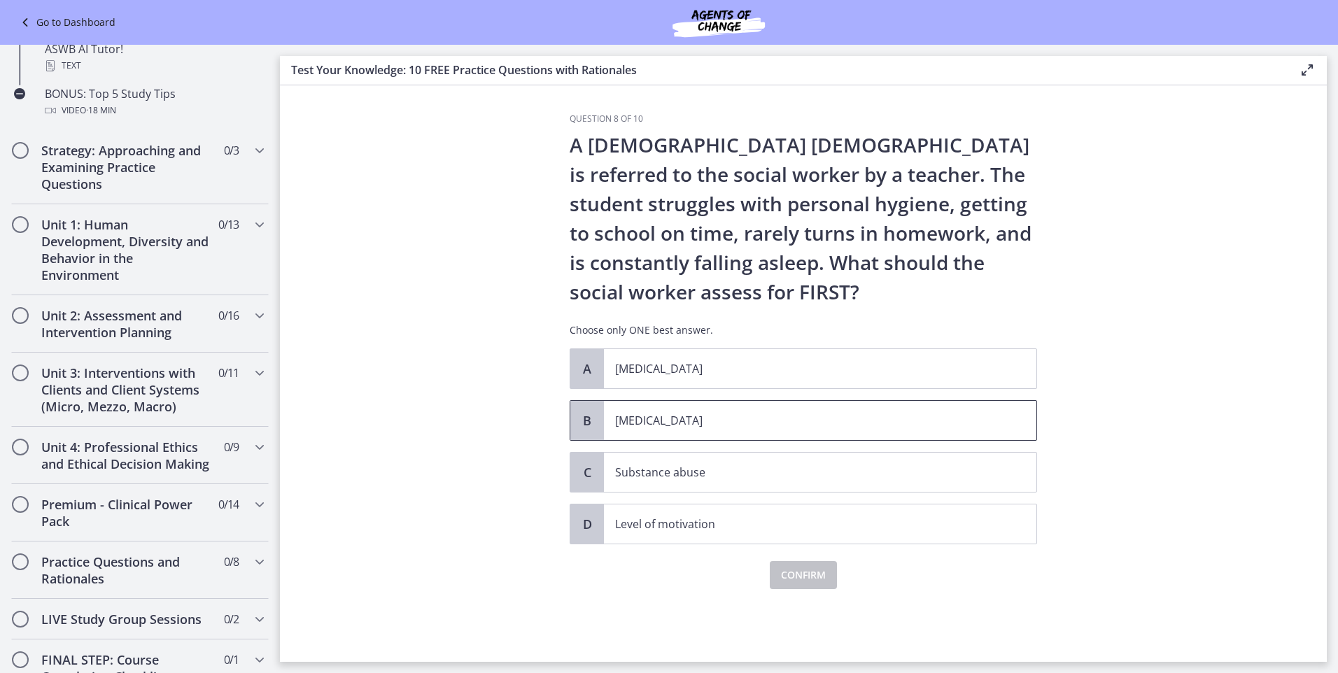
click at [631, 423] on p "[MEDICAL_DATA]" at bounding box center [806, 420] width 382 height 17
click at [771, 570] on button "Confirm" at bounding box center [803, 575] width 67 height 28
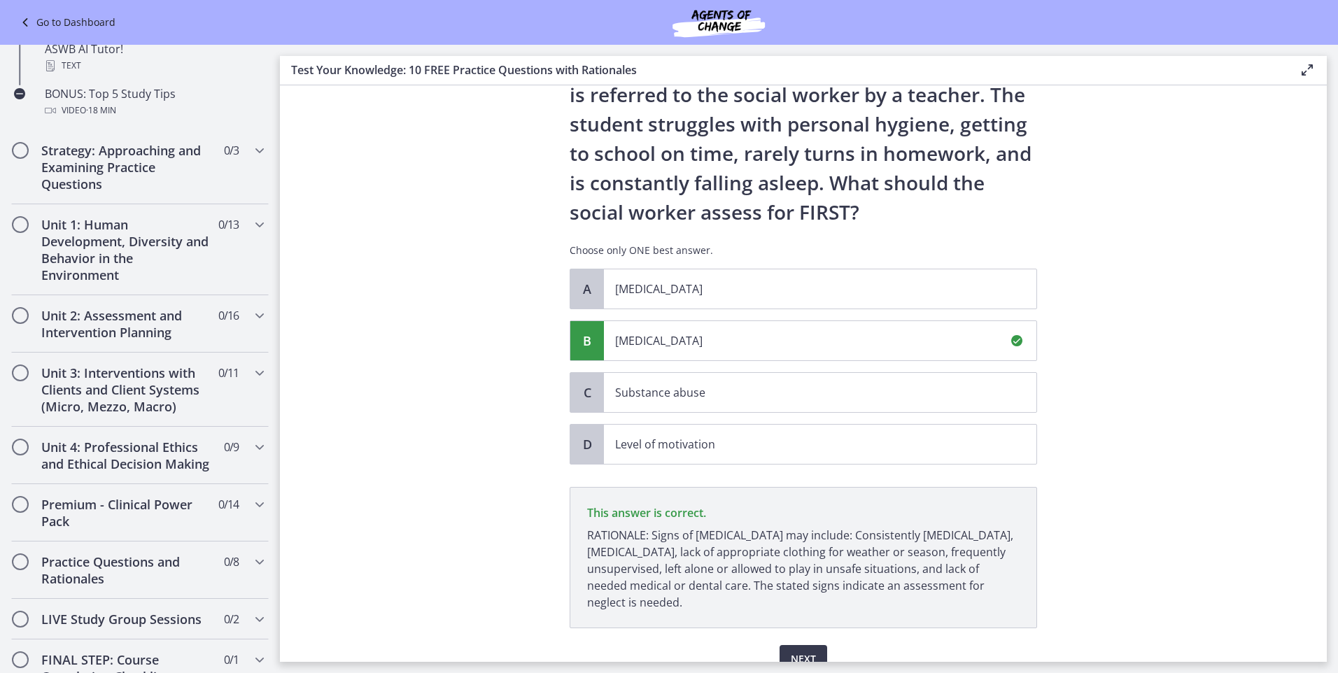
scroll to position [147, 0]
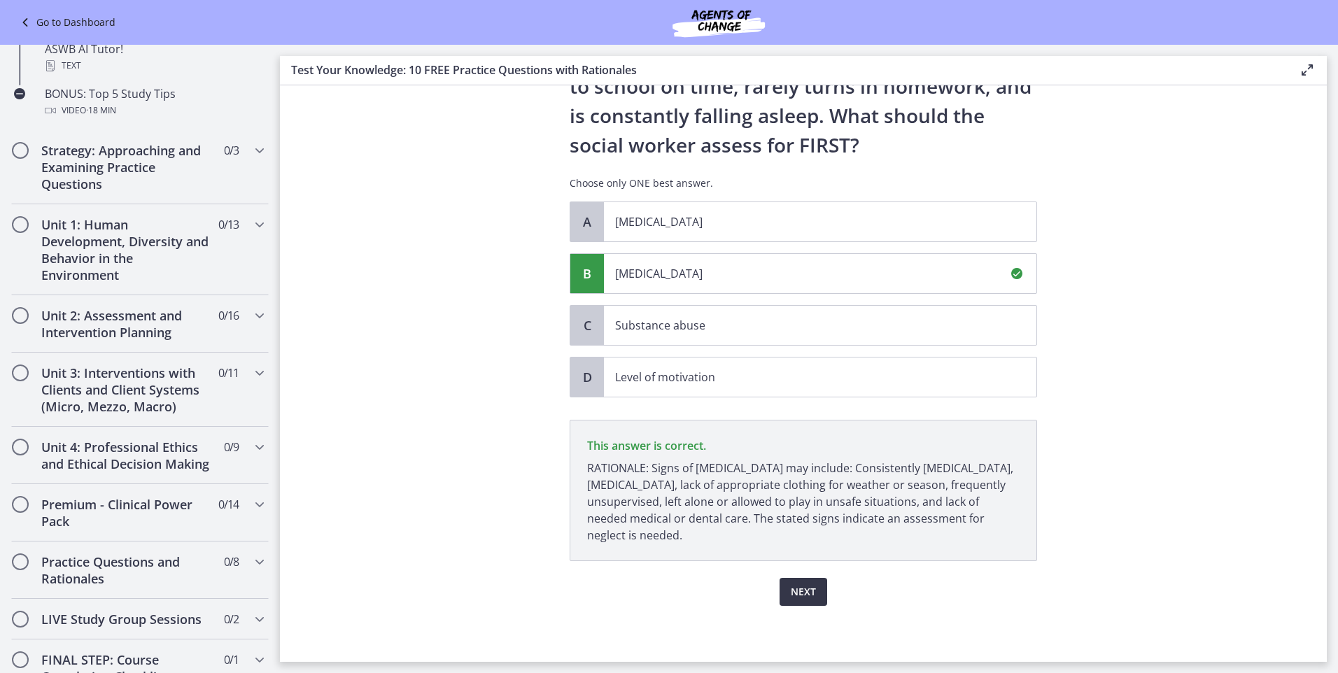
click at [803, 586] on span "Next" at bounding box center [803, 592] width 25 height 17
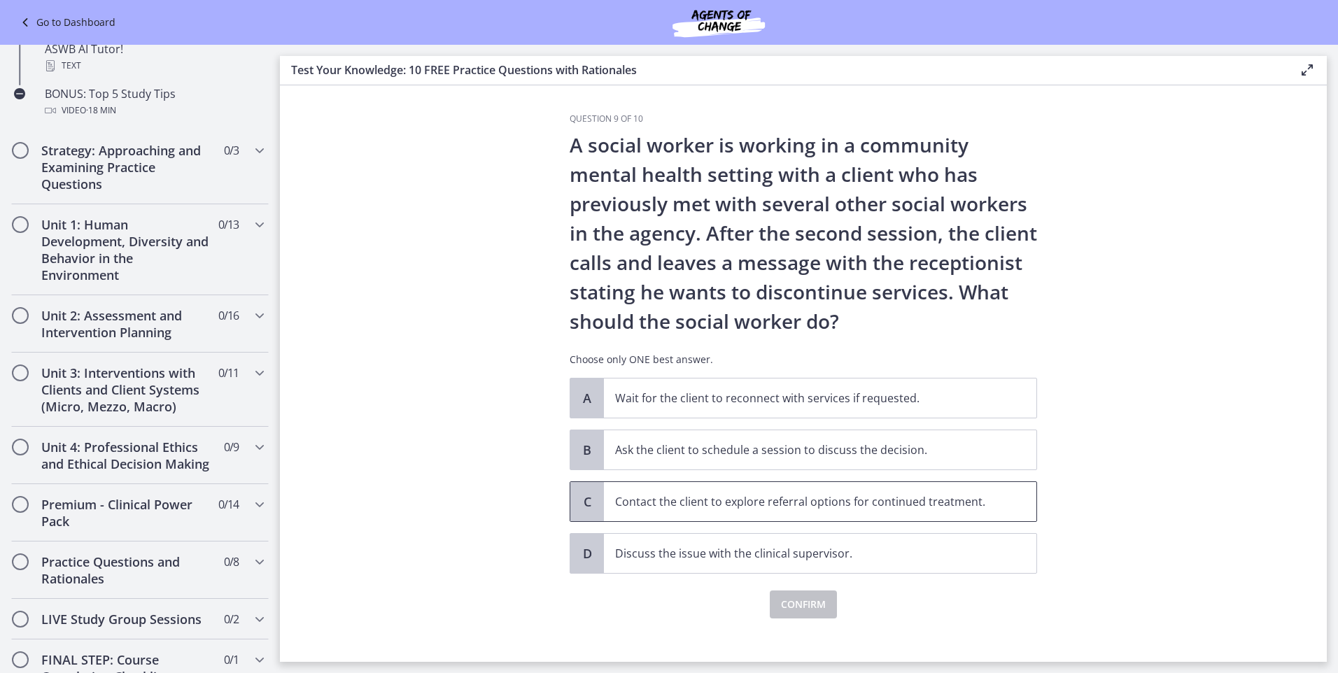
click at [733, 498] on p "Contact the client to explore referral options for continued treatment." at bounding box center [806, 501] width 382 height 17
click at [804, 604] on span "Confirm" at bounding box center [803, 604] width 45 height 17
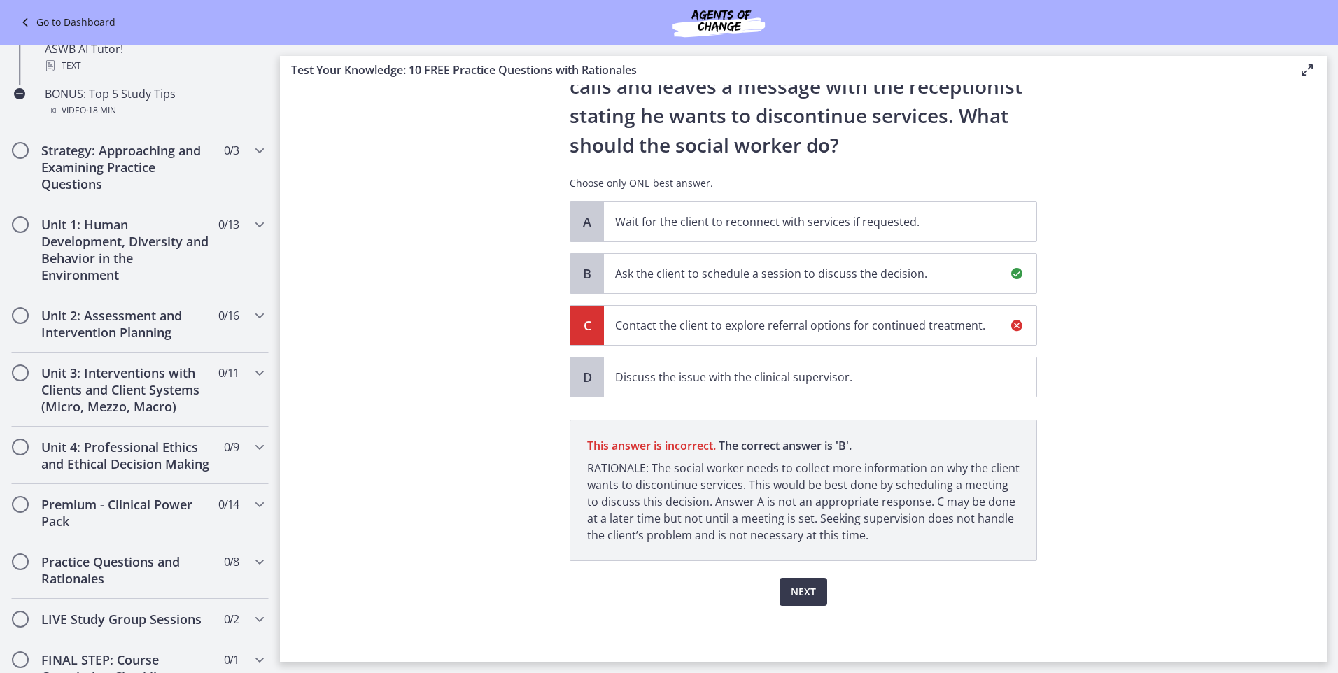
scroll to position [729, 0]
click at [791, 586] on span "Next" at bounding box center [803, 592] width 25 height 17
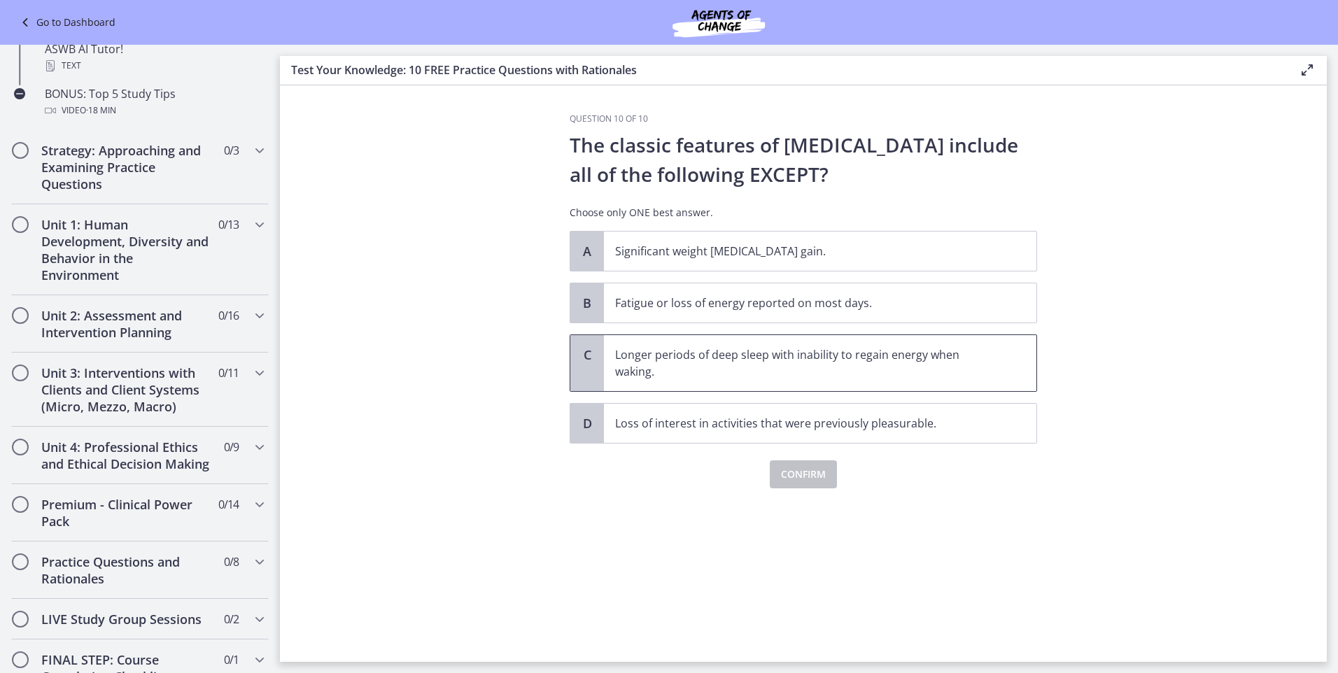
click at [670, 368] on p "Longer periods of deep sleep with inability to regain energy when waking." at bounding box center [806, 363] width 382 height 34
click at [803, 476] on span "Confirm" at bounding box center [803, 474] width 45 height 17
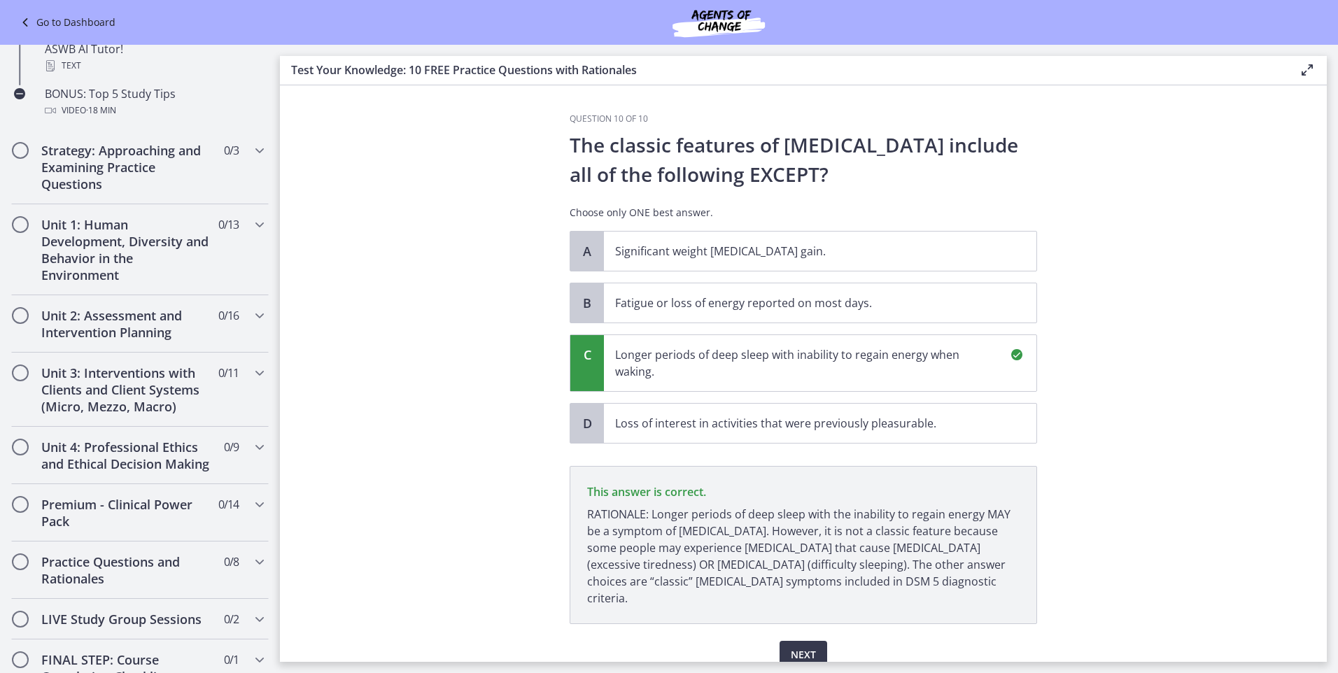
scroll to position [729, 0]
click at [805, 647] on span "Next" at bounding box center [803, 655] width 25 height 17
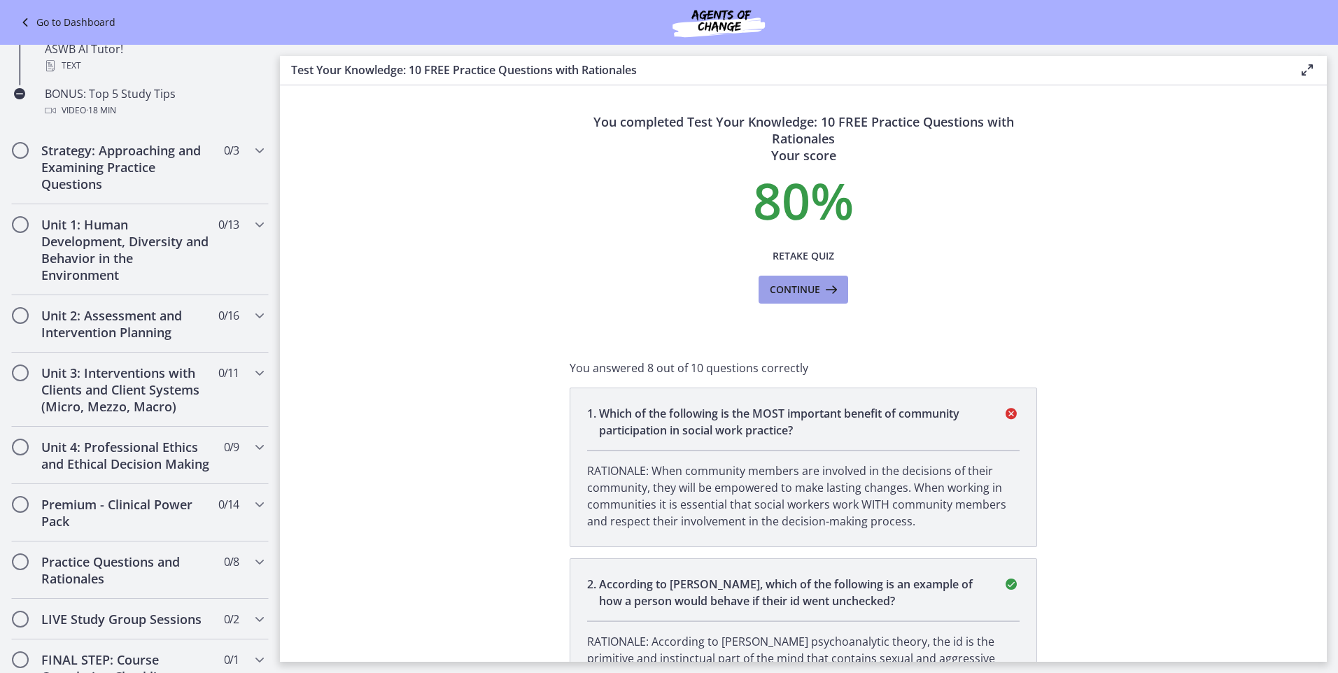
click at [791, 290] on span "Continue" at bounding box center [795, 289] width 50 height 17
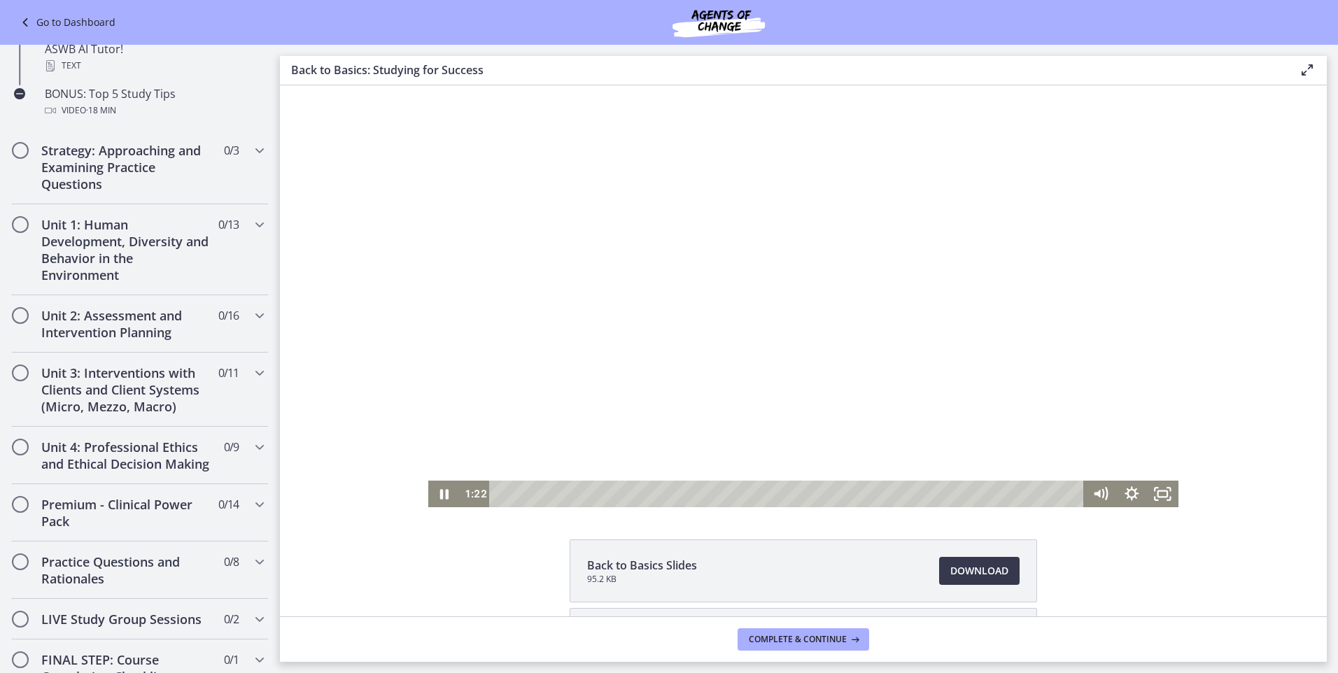
click at [441, 318] on div at bounding box center [803, 296] width 750 height 422
click at [439, 319] on div at bounding box center [803, 296] width 750 height 422
drag, startPoint x: 513, startPoint y: 492, endPoint x: 463, endPoint y: 496, distance: 49.9
click at [463, 496] on div "0:00 0:00" at bounding box center [772, 494] width 625 height 27
click at [508, 364] on div at bounding box center [803, 296] width 750 height 422
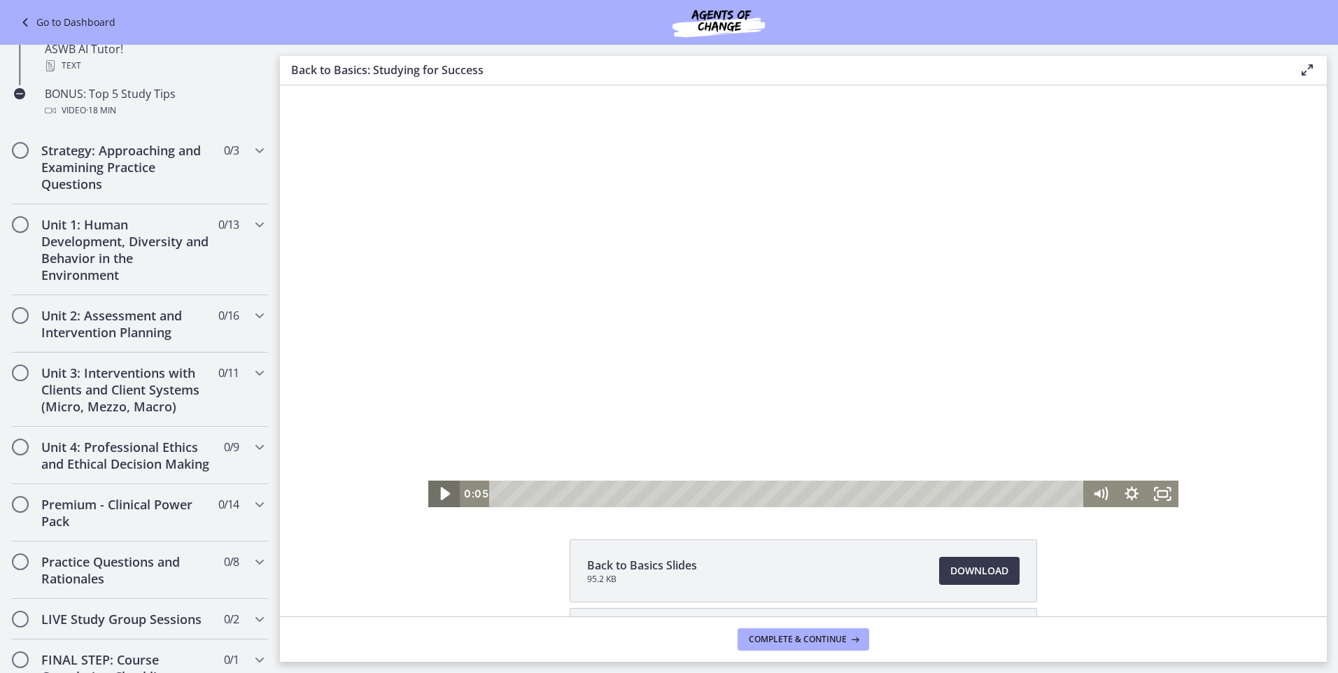
click at [441, 491] on icon "Play Video" at bounding box center [446, 494] width 10 height 13
click at [474, 488] on div "0:00 0:00" at bounding box center [772, 494] width 625 height 27
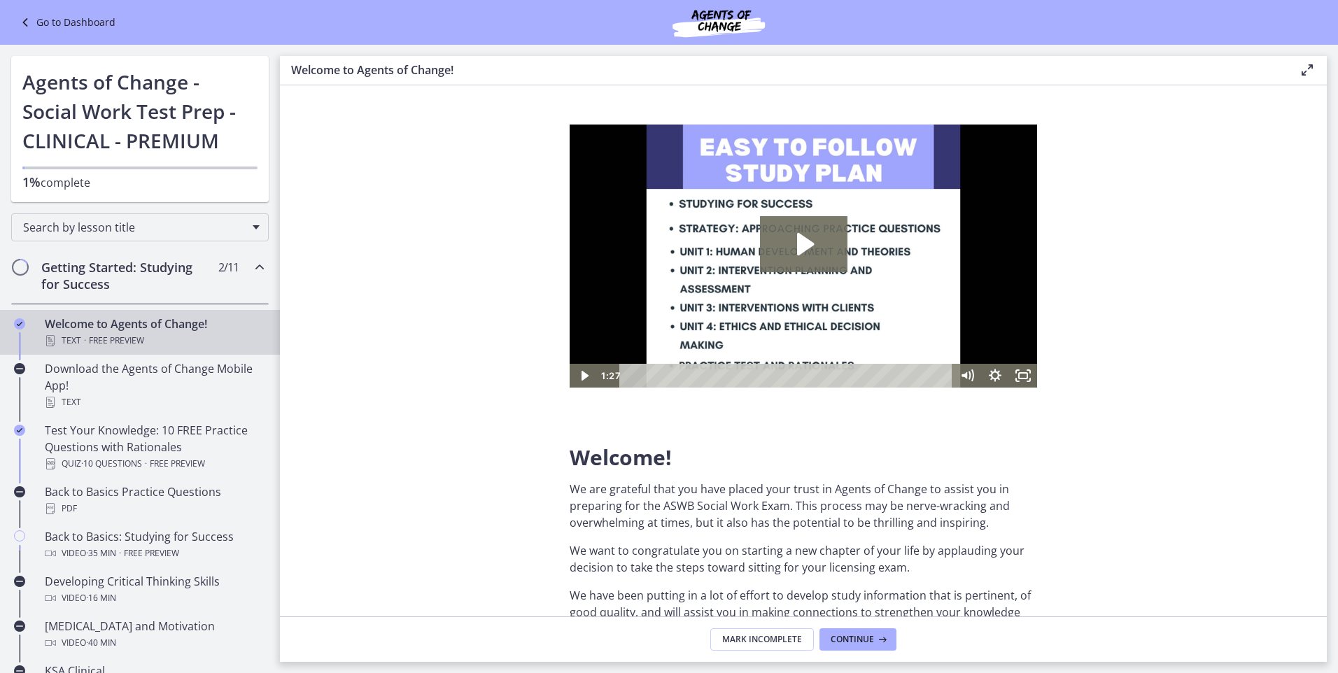
click at [169, 269] on h2 "Getting Started: Studying for Success" at bounding box center [126, 276] width 171 height 34
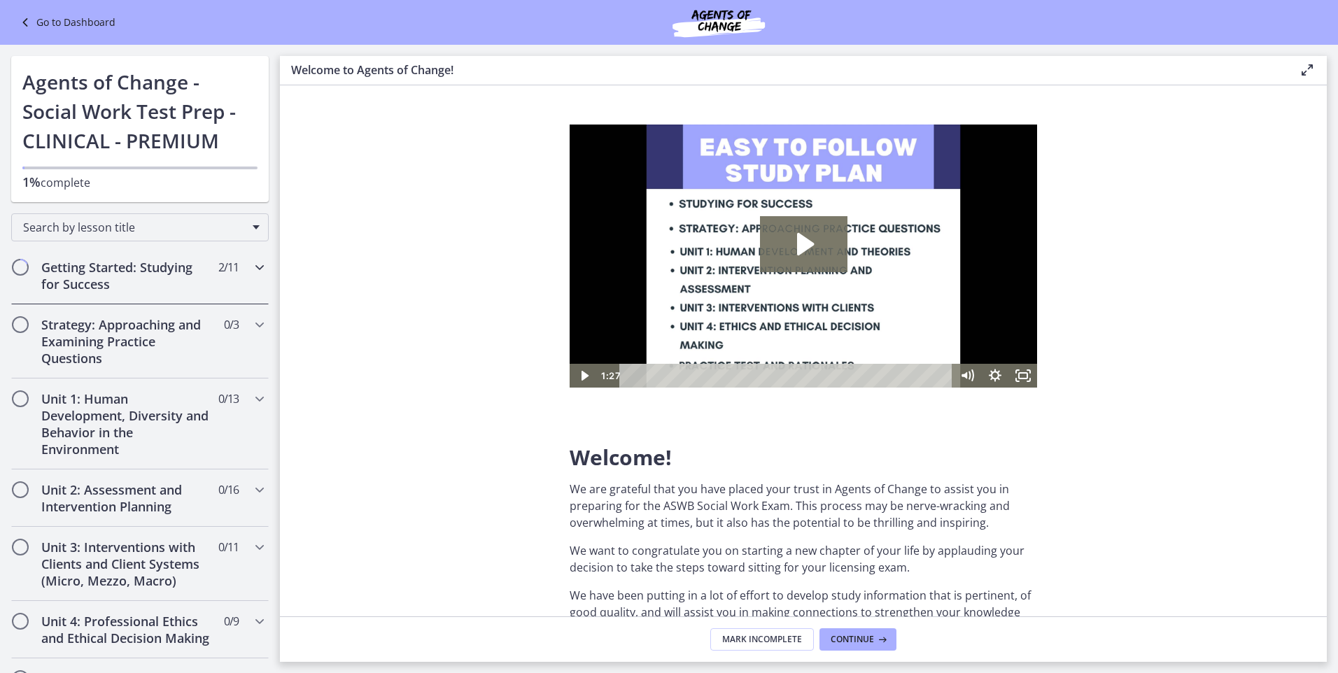
click at [251, 265] on icon "Chapters" at bounding box center [259, 267] width 17 height 17
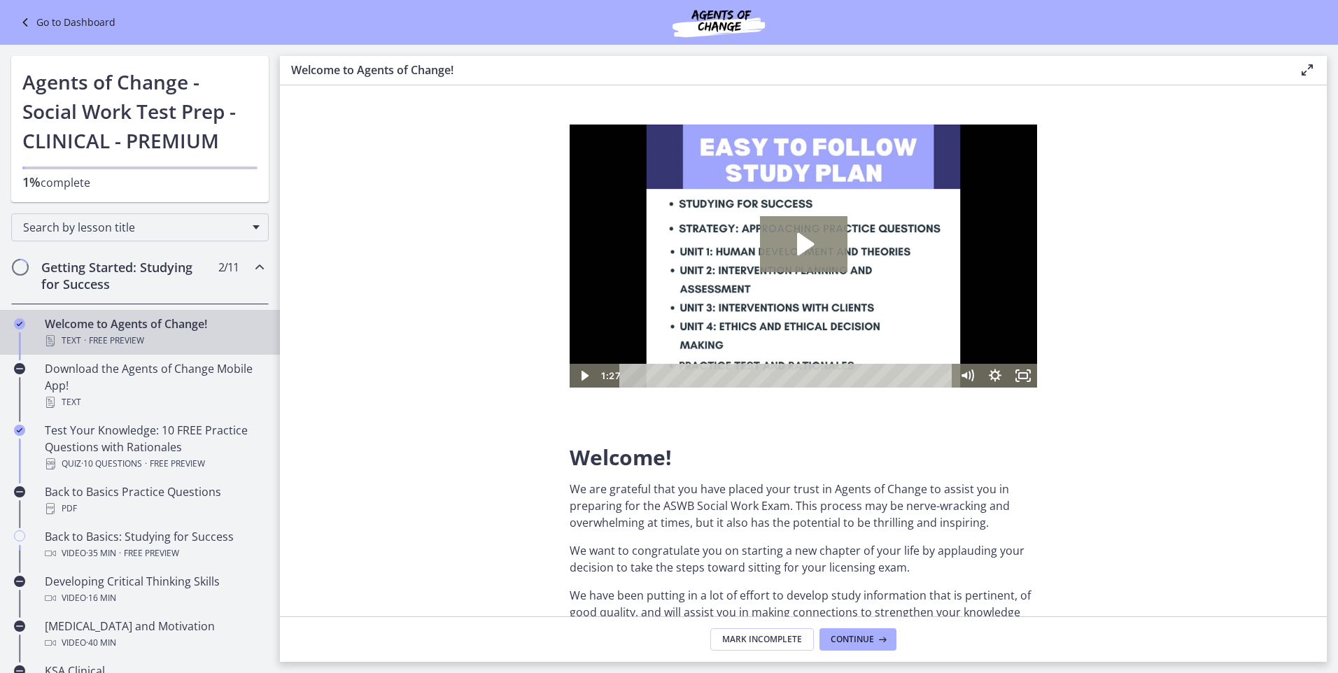
click at [801, 245] on icon "Play Video: c1o6hcmjueu5qasqsu00.mp4" at bounding box center [805, 244] width 17 height 22
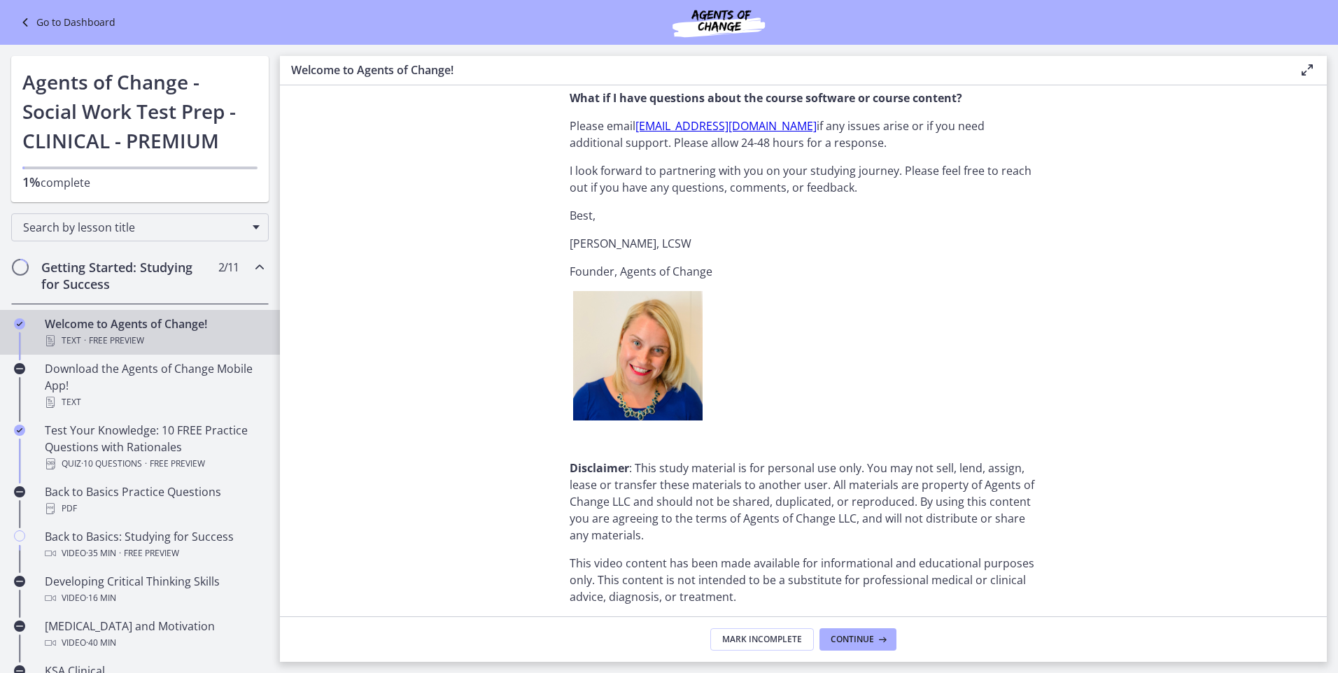
scroll to position [1649, 0]
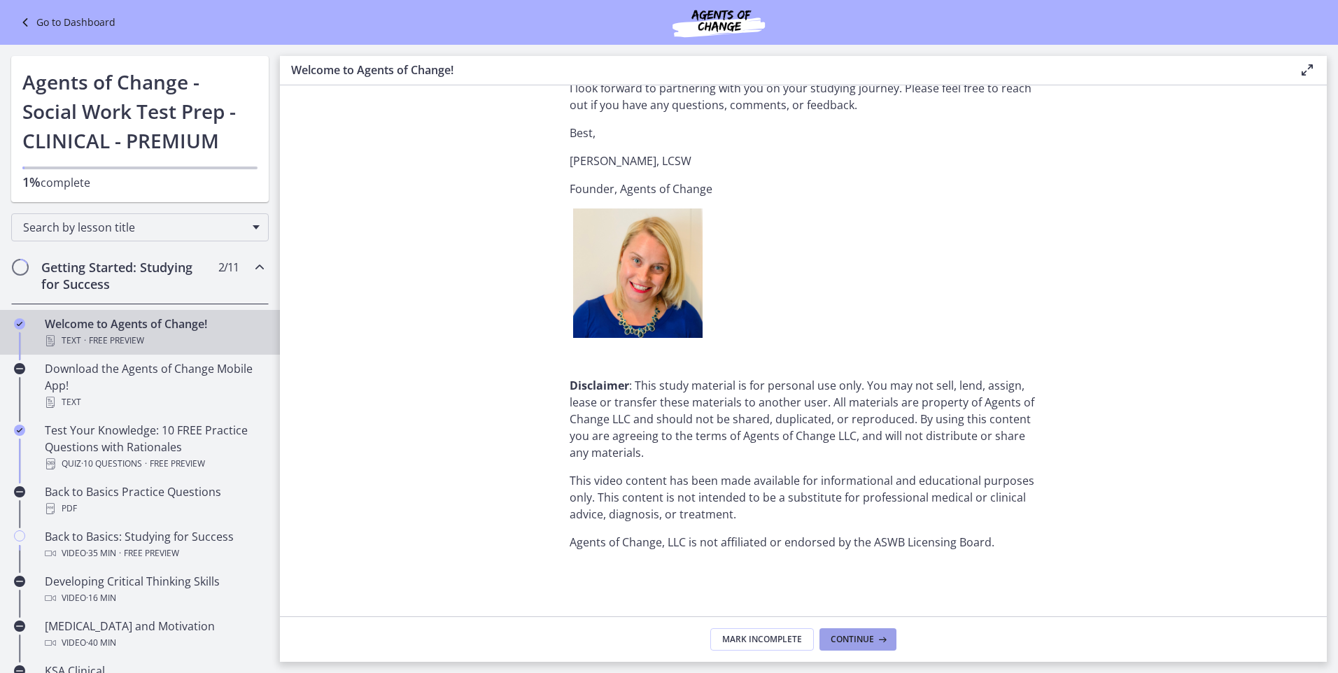
click at [856, 638] on span "Continue" at bounding box center [852, 639] width 43 height 11
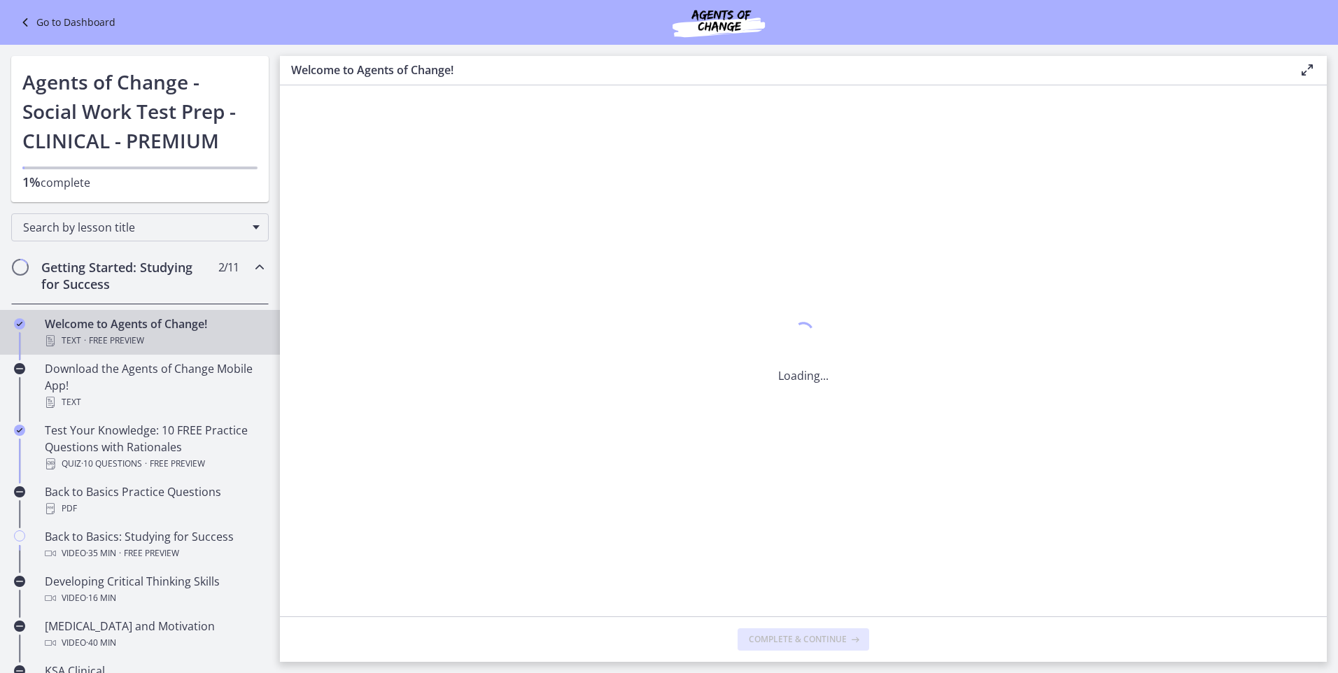
scroll to position [0, 0]
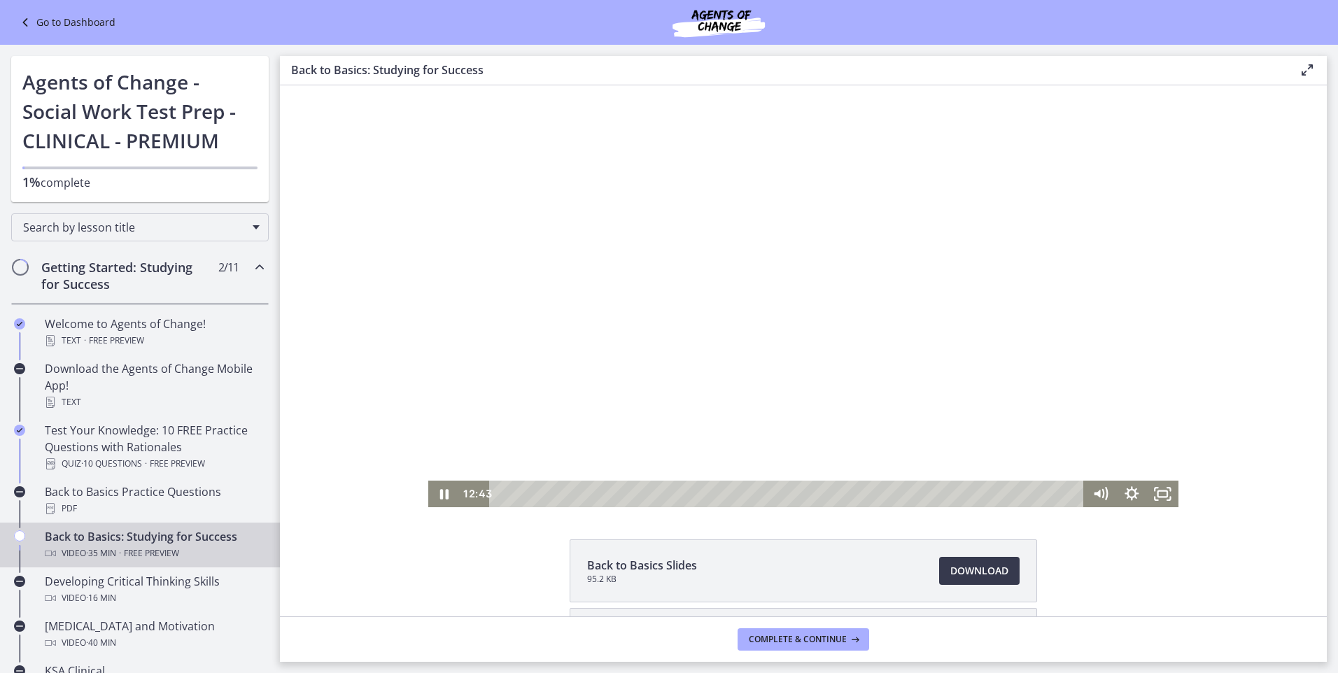
click at [755, 281] on div at bounding box center [803, 296] width 750 height 422
click at [838, 259] on div at bounding box center [803, 296] width 750 height 422
click at [712, 220] on div at bounding box center [803, 296] width 750 height 422
